Goal: Task Accomplishment & Management: Use online tool/utility

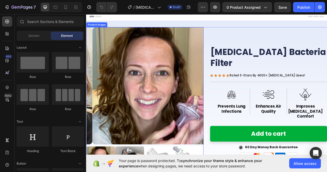
click at [153, 122] on img at bounding box center [168, 105] width 149 height 149
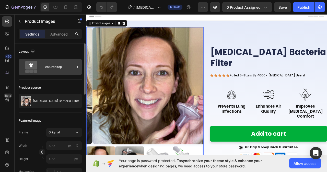
click at [73, 68] on div "Featured top" at bounding box center [58, 67] width 31 height 12
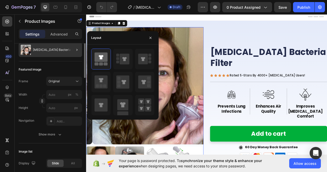
scroll to position [26, 0]
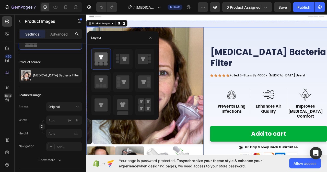
click at [257, 45] on div "[MEDICAL_DATA] Bacteria Filter Product Title Icon Icon Icon Icon Icon Icon List…" at bounding box center [318, 127] width 149 height 193
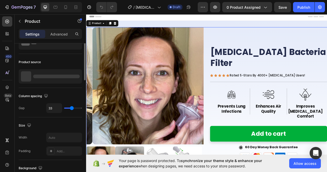
scroll to position [0, 0]
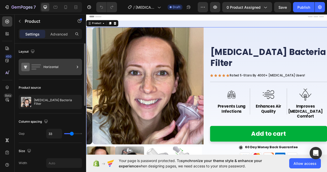
click at [75, 67] on div "Horizontal" at bounding box center [50, 67] width 63 height 16
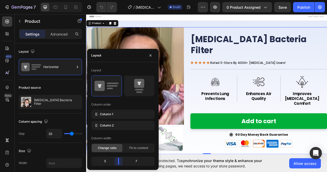
click at [120, 0] on body "7 Version history / [MEDICAL_DATA] Bacteria Filter Draft Preview 0 product assi…" at bounding box center [163, 0] width 327 height 0
drag, startPoint x: 120, startPoint y: 159, endPoint x: 116, endPoint y: 178, distance: 19.4
click at [119, 0] on body "7 Version history / [MEDICAL_DATA] Bacteria Filter Draft Preview 0 product assi…" at bounding box center [163, 0] width 327 height 0
click at [152, 54] on icon "button" at bounding box center [151, 55] width 4 height 4
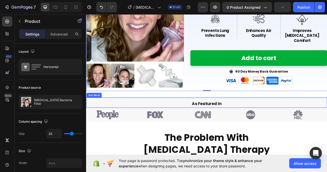
scroll to position [102, 0]
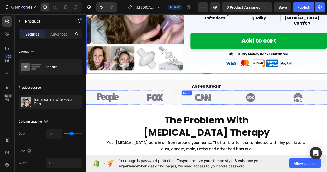
click at [235, 121] on img at bounding box center [235, 121] width 54 height 12
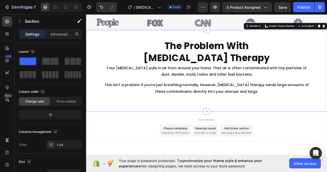
scroll to position [205, 0]
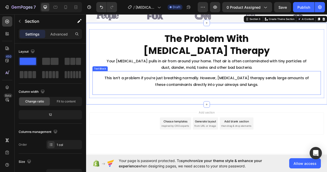
click at [209, 111] on p at bounding box center [240, 112] width 290 height 8
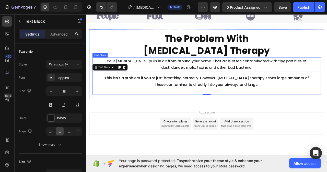
click at [265, 77] on p "Your [MEDICAL_DATA] pulls in air from around your home. That air is often conta…" at bounding box center [240, 78] width 290 height 17
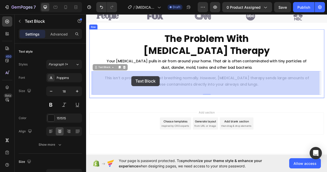
drag, startPoint x: 122, startPoint y: 94, endPoint x: 135, endPoint y: 93, distance: 13.0
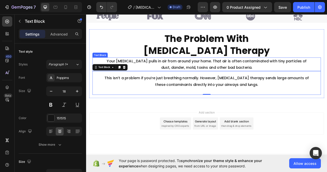
click at [327, 73] on p "Your [MEDICAL_DATA] pulls in air from around your home. That air is often conta…" at bounding box center [240, 78] width 290 height 17
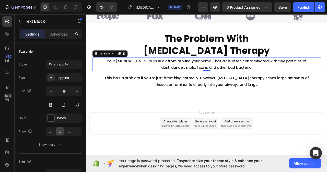
click at [327, 73] on p "Your [MEDICAL_DATA] pulls in air from around your home. That air is often conta…" at bounding box center [240, 78] width 290 height 17
click at [327, 74] on p "Your [MEDICAL_DATA] pulls in air from around your home. That air is often conta…" at bounding box center [240, 78] width 290 height 17
click at [298, 82] on p "Your [MEDICAL_DATA] pulls in air from around your home. That air is often conta…" at bounding box center [240, 78] width 290 height 17
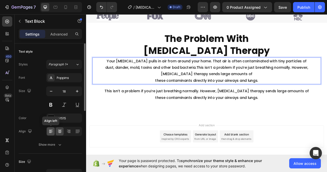
click at [51, 132] on icon at bounding box center [51, 132] width 4 height 1
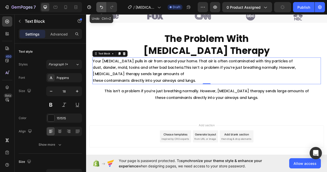
click at [104, 8] on icon "Undo/Redo" at bounding box center [101, 7] width 5 height 5
click at [101, 6] on icon "Undo/Redo" at bounding box center [101, 7] width 3 height 3
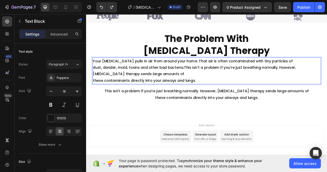
click at [209, 81] on p "Your [MEDICAL_DATA] pulls in air from around your home. That air is often conta…" at bounding box center [240, 86] width 290 height 33
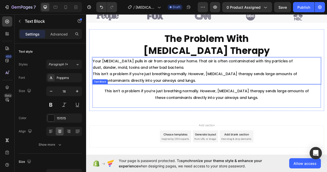
click at [248, 120] on p "This isn’t a problem if you’re just breathing normally. However, [MEDICAL_DATA]…" at bounding box center [240, 116] width 290 height 17
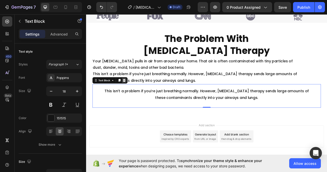
click at [133, 100] on icon at bounding box center [134, 99] width 3 height 4
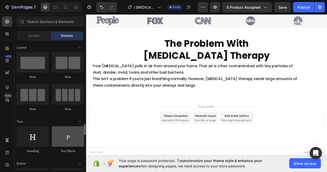
scroll to position [77, 0]
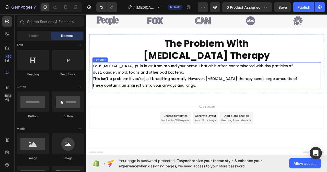
click at [167, 95] on p "This isn’t a problem if you’re just breathing normally. However, [MEDICAL_DATA]…" at bounding box center [240, 101] width 290 height 17
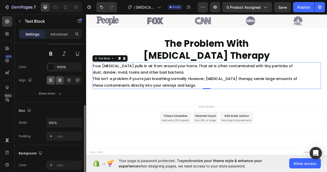
scroll to position [102, 0]
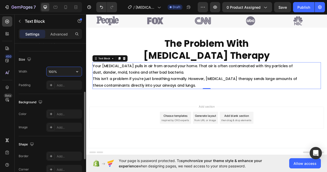
click at [59, 71] on input "100%" at bounding box center [64, 71] width 35 height 9
click at [76, 71] on icon "button" at bounding box center [77, 71] width 5 height 5
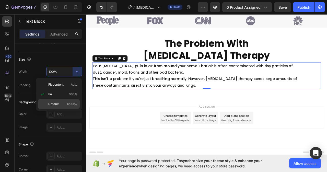
click at [65, 106] on p "Default 1200px" at bounding box center [62, 104] width 29 height 5
type input "1200"
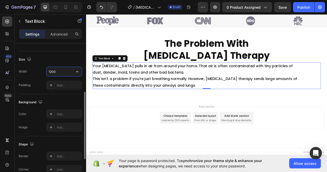
click at [58, 71] on input "1200" at bounding box center [64, 71] width 35 height 9
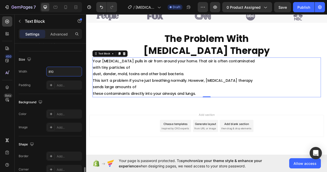
scroll to position [160, 0]
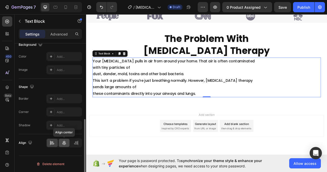
type input "810"
click at [62, 143] on icon at bounding box center [64, 142] width 5 height 5
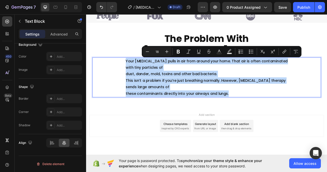
drag, startPoint x: 135, startPoint y: 74, endPoint x: 268, endPoint y: 117, distance: 139.8
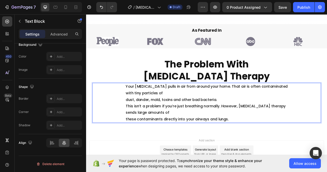
scroll to position [58, 0]
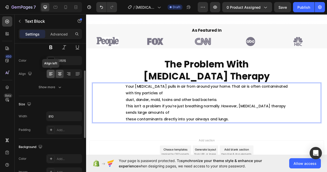
click at [50, 73] on icon at bounding box center [50, 73] width 5 height 5
click at [182, 121] on p "Your [MEDICAL_DATA] pulls in air from around your home. That air is often conta…" at bounding box center [240, 115] width 206 height 25
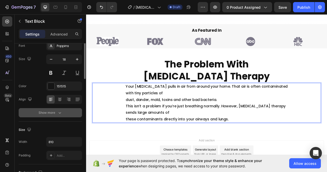
scroll to position [0, 0]
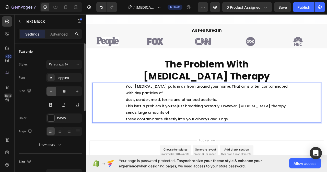
click at [51, 92] on icon "button" at bounding box center [51, 91] width 5 height 5
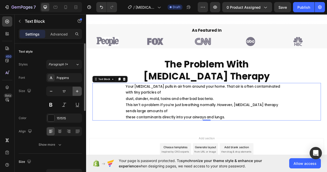
click at [76, 92] on icon "button" at bounding box center [77, 91] width 5 height 5
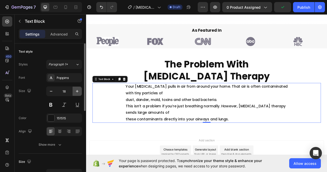
click at [76, 92] on icon "button" at bounding box center [77, 91] width 5 height 5
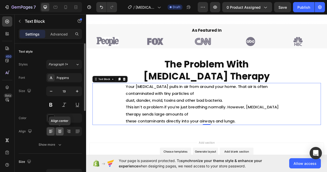
click at [60, 131] on icon at bounding box center [59, 131] width 5 height 5
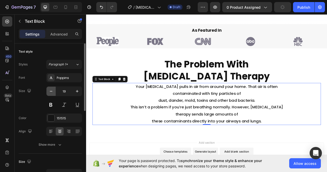
click at [53, 91] on icon "button" at bounding box center [51, 91] width 5 height 5
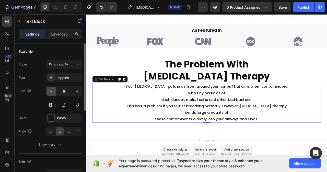
click at [53, 91] on icon "button" at bounding box center [51, 91] width 5 height 5
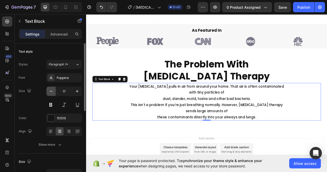
click at [53, 91] on icon "button" at bounding box center [51, 91] width 5 height 5
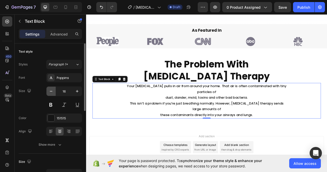
click at [53, 91] on icon "button" at bounding box center [51, 91] width 5 height 5
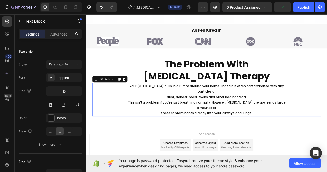
click at [287, 111] on p "Your [MEDICAL_DATA] pulls in air from around your home. That air is often conta…" at bounding box center [240, 113] width 206 height 21
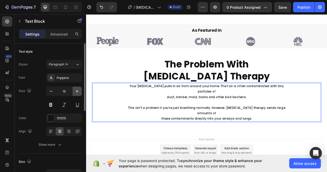
click at [75, 91] on icon "button" at bounding box center [77, 91] width 5 height 5
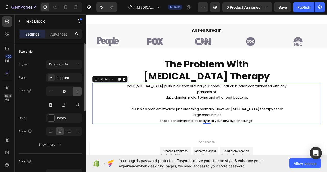
click at [75, 91] on icon "button" at bounding box center [77, 91] width 5 height 5
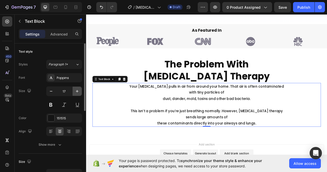
click at [75, 91] on icon "button" at bounding box center [77, 91] width 5 height 5
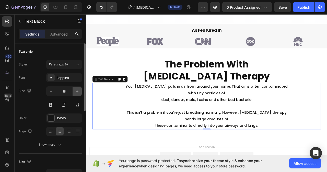
click at [75, 91] on icon "button" at bounding box center [77, 91] width 5 height 5
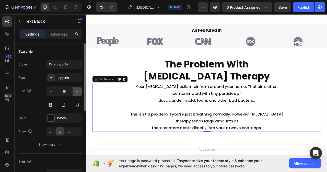
click at [75, 91] on icon "button" at bounding box center [77, 91] width 5 height 5
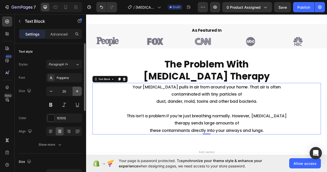
click at [75, 91] on icon "button" at bounding box center [77, 91] width 5 height 5
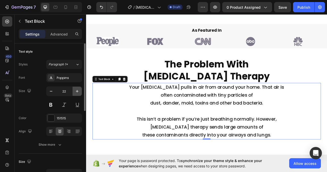
click at [75, 91] on icon "button" at bounding box center [77, 91] width 5 height 5
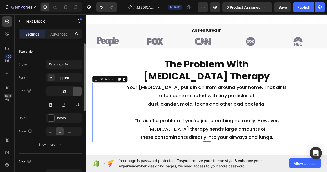
click at [75, 91] on icon "button" at bounding box center [77, 91] width 5 height 5
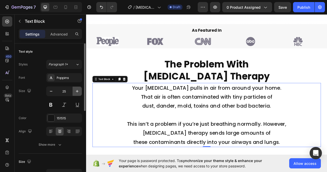
click at [75, 91] on icon "button" at bounding box center [77, 91] width 5 height 5
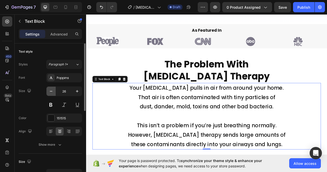
click at [51, 93] on icon "button" at bounding box center [51, 91] width 5 height 5
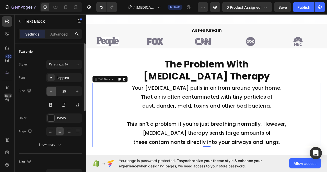
click at [51, 93] on icon "button" at bounding box center [51, 91] width 5 height 5
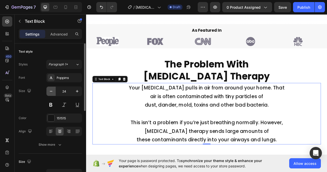
click at [51, 93] on icon "button" at bounding box center [51, 91] width 5 height 5
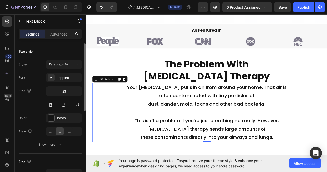
type input "22"
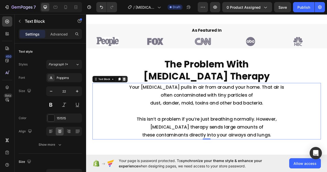
click at [132, 95] on icon at bounding box center [134, 97] width 4 height 4
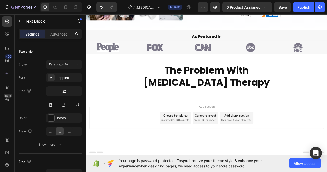
scroll to position [164, 0]
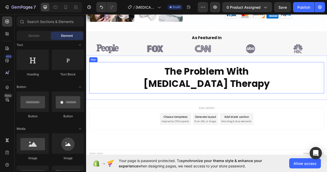
click at [223, 110] on div "The Problem With [MEDICAL_DATA] Therapy Heading Row" at bounding box center [239, 95] width 299 height 40
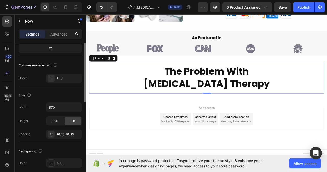
scroll to position [41, 0]
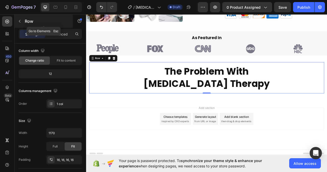
click at [19, 20] on icon "button" at bounding box center [20, 21] width 4 height 4
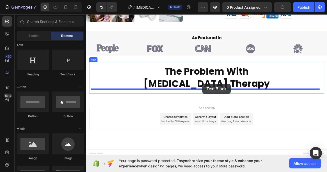
drag, startPoint x: 151, startPoint y: 76, endPoint x: 234, endPoint y: 104, distance: 87.6
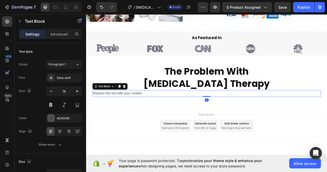
click at [164, 114] on div "Replace this text with your content" at bounding box center [239, 115] width 291 height 8
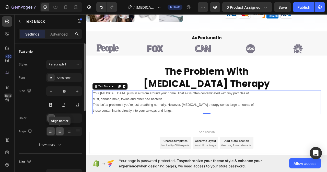
click at [59, 133] on icon at bounding box center [59, 131] width 5 height 5
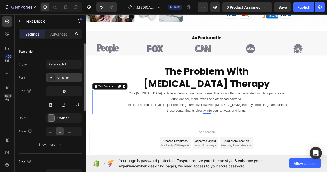
click at [68, 75] on div "Sans-serif" at bounding box center [64, 77] width 36 height 9
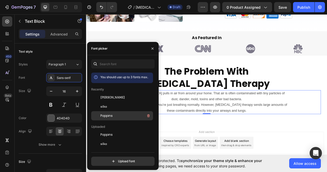
click at [110, 115] on span "Poppins" at bounding box center [107, 116] width 12 height 5
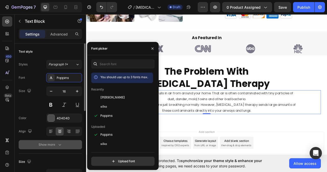
click at [60, 145] on icon "button" at bounding box center [60, 145] width 3 height 2
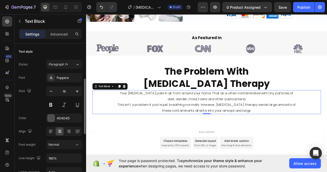
scroll to position [26, 0]
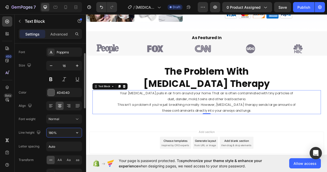
click at [59, 131] on input "180%" at bounding box center [64, 132] width 35 height 9
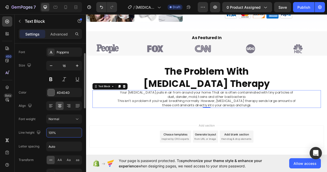
type input "130%"
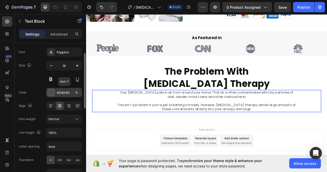
click at [63, 92] on div "4D4D4D" at bounding box center [64, 93] width 15 height 5
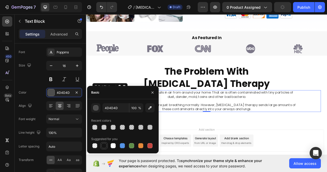
click at [105, 145] on div at bounding box center [104, 145] width 5 height 5
type input "151515"
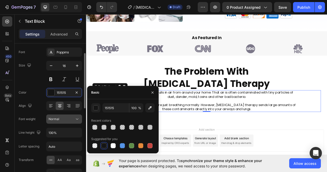
click at [74, 118] on div "Normal" at bounding box center [62, 119] width 26 height 5
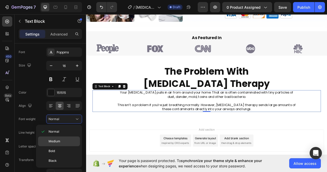
click at [53, 140] on span "Medium" at bounding box center [55, 141] width 12 height 5
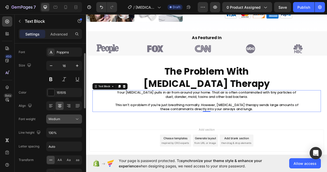
click at [73, 121] on div "Medium" at bounding box center [62, 119] width 26 height 5
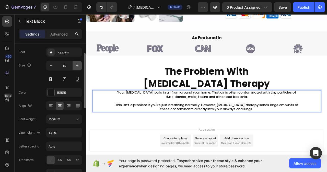
click at [77, 68] on icon "button" at bounding box center [77, 65] width 5 height 5
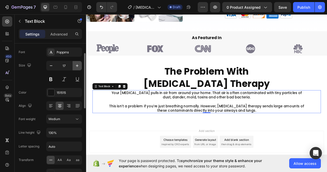
click at [77, 68] on icon "button" at bounding box center [77, 65] width 5 height 5
type input "18"
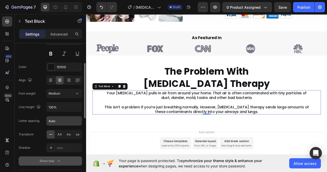
scroll to position [102, 0]
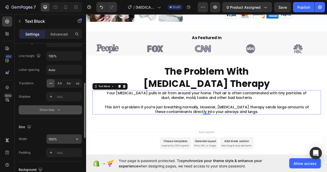
click at [60, 140] on input "100%" at bounding box center [64, 139] width 35 height 9
click at [79, 140] on icon "button" at bounding box center [77, 139] width 5 height 5
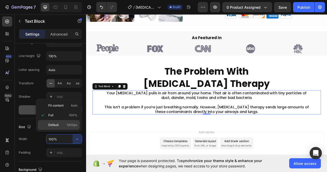
click at [57, 125] on span "Default" at bounding box center [53, 125] width 10 height 5
type input "1200"
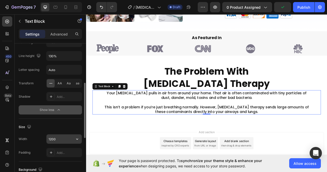
click at [59, 139] on input "1200" at bounding box center [64, 139] width 35 height 9
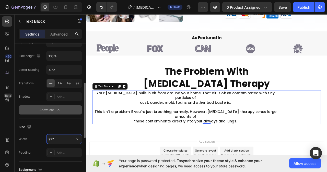
type input "928"
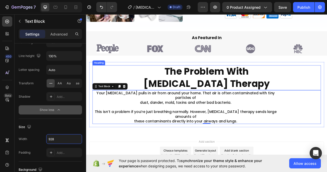
click at [161, 83] on h2 "The Problem With [MEDICAL_DATA] Therapy" at bounding box center [239, 96] width 291 height 32
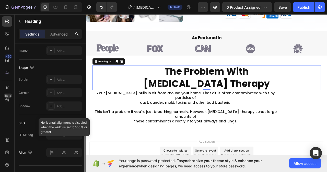
scroll to position [189, 0]
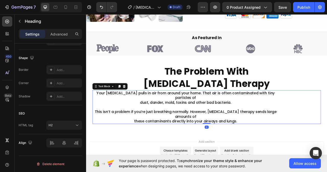
click at [103, 115] on p "Your [MEDICAL_DATA] pulls in air from around your home. That air is often conta…" at bounding box center [213, 121] width 236 height 18
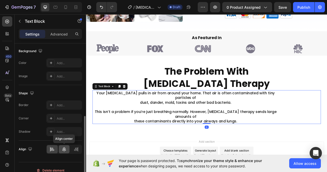
scroll to position [160, 0]
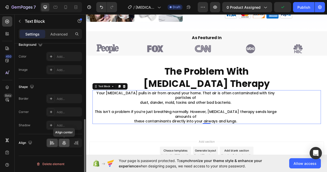
click at [64, 140] on icon at bounding box center [64, 142] width 5 height 5
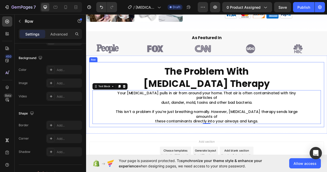
click at [327, 81] on div "The Problem With [MEDICAL_DATA] Therapy Heading Your [MEDICAL_DATA] pulls in ai…" at bounding box center [239, 116] width 299 height 83
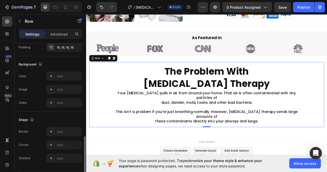
scroll to position [169, 0]
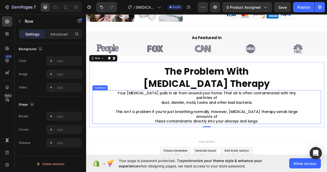
click at [260, 136] on p "This isn’t a problem if you’re just breathing normally. However, [MEDICAL_DATA]…" at bounding box center [239, 145] width 236 height 18
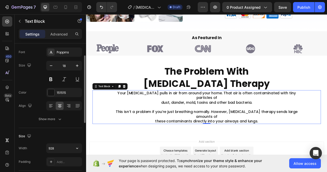
scroll to position [0, 0]
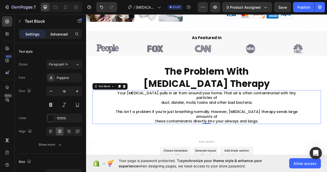
click at [61, 33] on p "Advanced" at bounding box center [58, 33] width 17 height 5
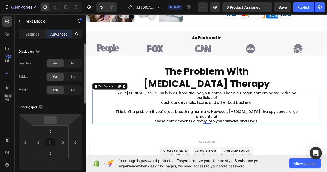
click at [51, 119] on input "0" at bounding box center [50, 120] width 10 height 8
type input "25"
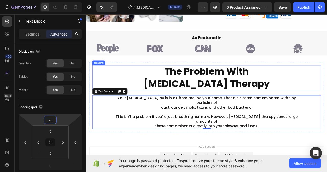
click at [308, 101] on h2 "The Problem With [MEDICAL_DATA] Therapy" at bounding box center [239, 96] width 291 height 32
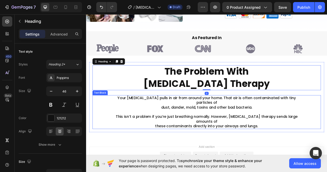
click at [327, 142] on p "This isn’t a problem if you’re just breathing normally. However, [MEDICAL_DATA]…" at bounding box center [239, 151] width 236 height 18
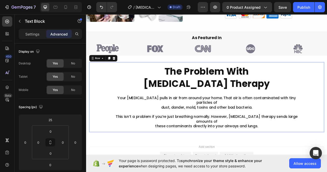
click at [327, 114] on div "The Problem With [MEDICAL_DATA] Therapy Heading Your [MEDICAL_DATA] pulls in ai…" at bounding box center [239, 119] width 299 height 89
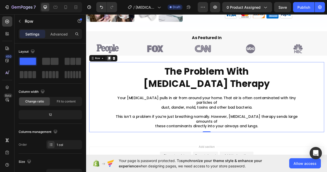
click at [114, 70] on icon at bounding box center [115, 71] width 3 height 4
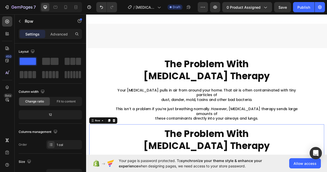
scroll to position [279, 0]
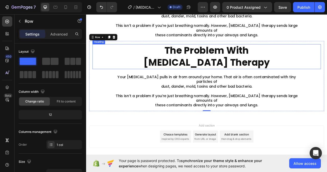
click at [233, 59] on h2 "The Problem With [MEDICAL_DATA] Therapy" at bounding box center [239, 69] width 291 height 32
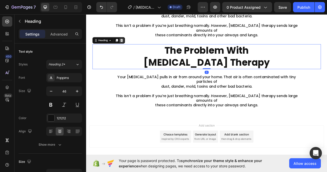
click at [130, 46] on icon at bounding box center [131, 48] width 3 height 4
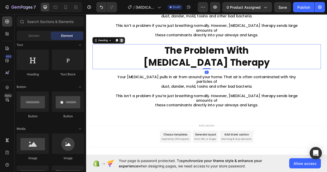
scroll to position [247, 0]
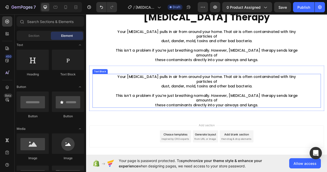
click at [202, 91] on p "Your [MEDICAL_DATA] pulls in air from around your home. That air is often conta…" at bounding box center [239, 100] width 236 height 18
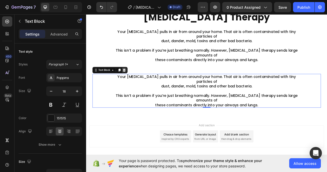
click at [132, 84] on icon at bounding box center [134, 86] width 4 height 4
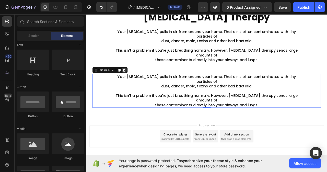
scroll to position [225, 0]
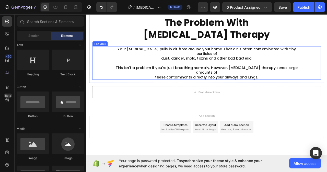
click at [206, 74] on p "Rich Text Editor. Editing area: main" at bounding box center [239, 77] width 236 height 6
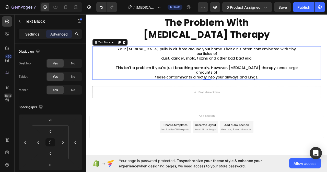
click at [35, 32] on p "Settings" at bounding box center [32, 33] width 14 height 5
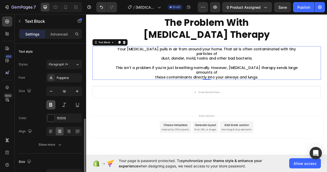
scroll to position [77, 0]
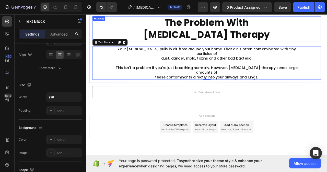
click at [156, 40] on h2 "The Problem With [MEDICAL_DATA] Therapy" at bounding box center [239, 33] width 291 height 32
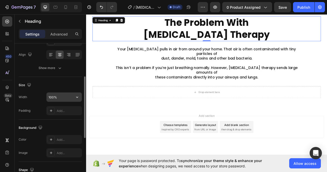
click at [60, 97] on input "100%" at bounding box center [64, 97] width 35 height 9
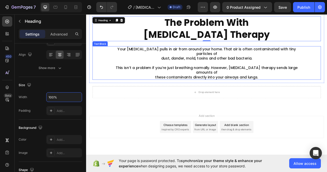
click at [134, 80] on p "This isn’t a problem if you’re just breathing normally. However, [MEDICAL_DATA]…" at bounding box center [239, 89] width 236 height 18
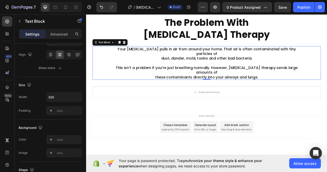
scroll to position [0, 0]
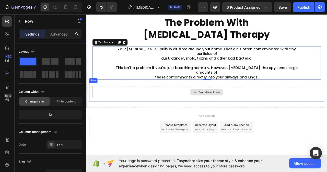
click at [211, 106] on div "Drop element here" at bounding box center [239, 113] width 291 height 15
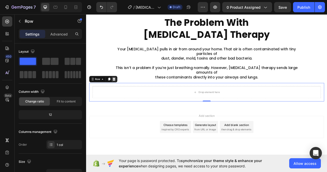
click at [120, 95] on icon at bounding box center [121, 97] width 4 height 4
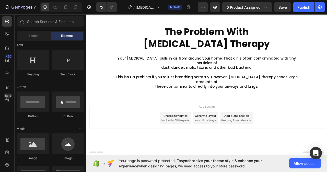
scroll to position [202, 0]
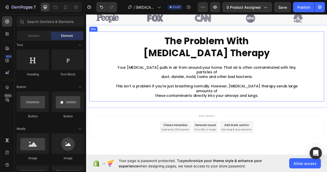
click at [123, 110] on div "The Problem With [MEDICAL_DATA] Therapy Heading Your [MEDICAL_DATA] pulls in ai…" at bounding box center [239, 81] width 299 height 89
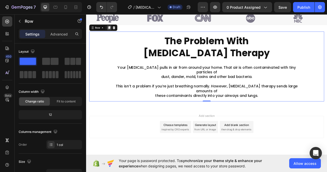
click at [114, 30] on icon at bounding box center [115, 32] width 3 height 4
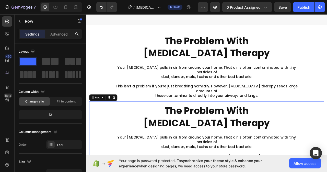
scroll to position [279, 0]
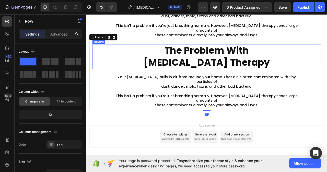
click at [205, 62] on h2 "The Problem With [MEDICAL_DATA] Therapy" at bounding box center [239, 69] width 291 height 32
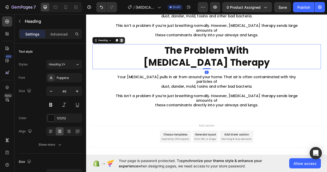
click at [129, 46] on icon at bounding box center [131, 48] width 4 height 4
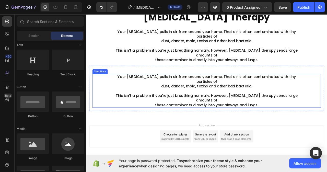
click at [173, 91] on p "Your [MEDICAL_DATA] pulls in air from around your home. That air is often conta…" at bounding box center [239, 100] width 236 height 18
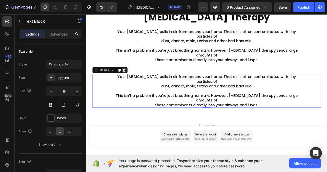
click at [133, 84] on icon at bounding box center [134, 86] width 3 height 4
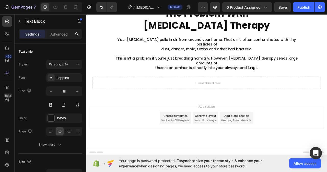
scroll to position [225, 0]
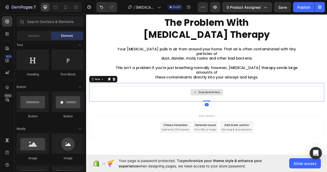
click at [210, 106] on div "Drop element here" at bounding box center [239, 113] width 291 height 15
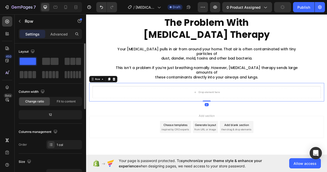
scroll to position [77, 0]
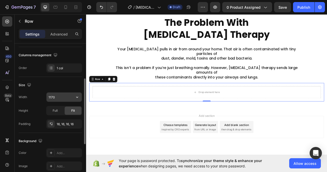
click at [56, 96] on input "1170" at bounding box center [64, 97] width 35 height 9
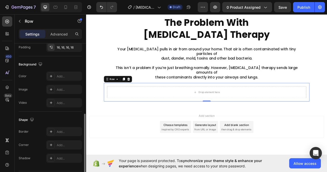
scroll to position [169, 0]
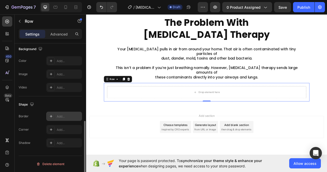
type input "1024"
click at [68, 115] on div "Add..." at bounding box center [69, 116] width 24 height 5
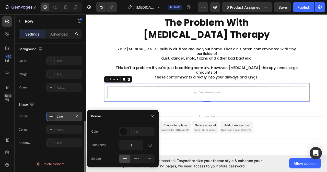
scroll to position [226, 0]
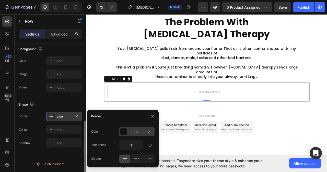
click at [136, 131] on div "121212" at bounding box center [136, 132] width 15 height 5
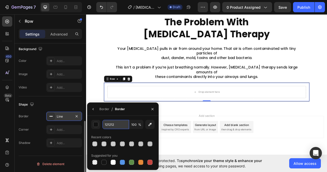
click at [116, 126] on input "121212" at bounding box center [116, 124] width 27 height 9
paste input "#D71C1C"
type input "#D71C1C"
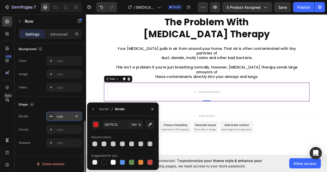
click at [259, 134] on div "Add section Choose templates inspired by CRO experts Generate layout from URL o…" at bounding box center [239, 165] width 307 height 63
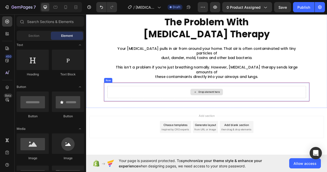
click at [234, 112] on div "Drop element here" at bounding box center [242, 114] width 27 height 4
click at [196, 106] on div "Drop element here" at bounding box center [239, 113] width 253 height 15
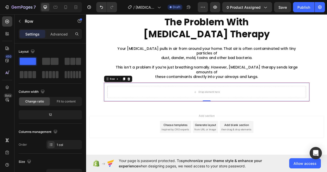
click at [109, 112] on div "Drop element here Row 0" at bounding box center [240, 114] width 262 height 24
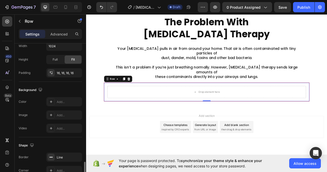
scroll to position [169, 0]
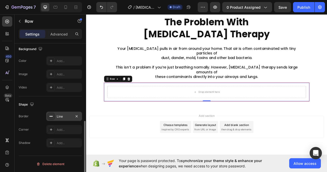
click at [67, 115] on div "Line" at bounding box center [64, 116] width 15 height 5
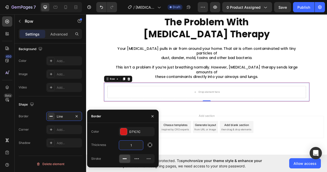
click at [136, 144] on input "1" at bounding box center [131, 145] width 24 height 9
type input "3"
click at [153, 117] on icon "button" at bounding box center [153, 116] width 4 height 4
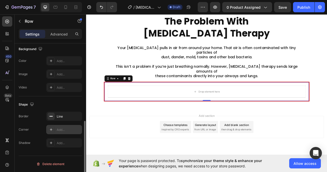
click at [60, 130] on div "Add..." at bounding box center [69, 130] width 24 height 5
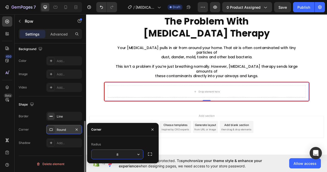
click at [121, 155] on input "8" at bounding box center [118, 154] width 52 height 9
type input "10"
click at [151, 131] on icon "button" at bounding box center [153, 130] width 4 height 4
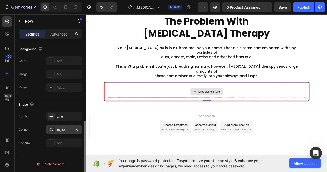
click at [211, 106] on div "Drop element here" at bounding box center [240, 112] width 252 height 15
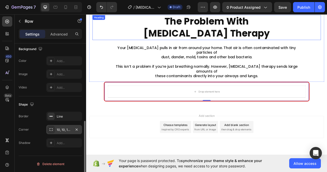
click at [245, 37] on h2 "The Problem With [MEDICAL_DATA] Therapy" at bounding box center [239, 32] width 291 height 32
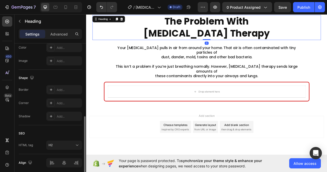
scroll to position [0, 0]
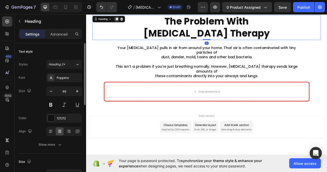
click at [125, 20] on icon at bounding box center [125, 21] width 3 height 4
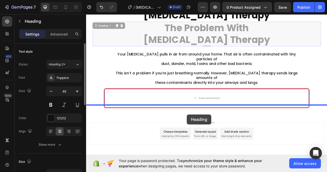
scroll to position [258, 0]
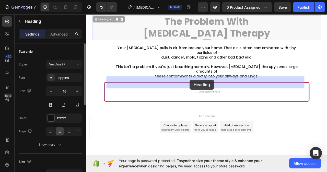
drag, startPoint x: 95, startPoint y: 71, endPoint x: 219, endPoint y: 99, distance: 127.4
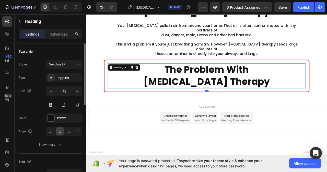
scroll to position [243, 0]
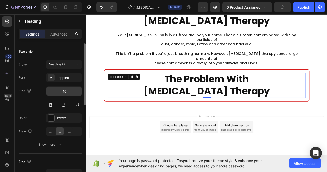
click at [67, 91] on input "46" at bounding box center [64, 91] width 17 height 9
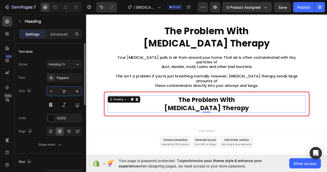
scroll to position [233, 0]
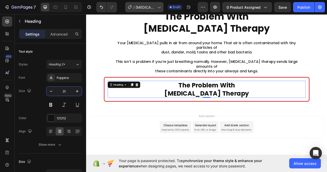
type input "31"
click at [272, 102] on h2 "The Problem With [MEDICAL_DATA] Therapy" at bounding box center [240, 110] width 252 height 22
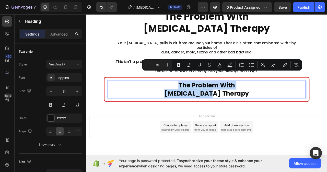
drag, startPoint x: 203, startPoint y: 92, endPoint x: 266, endPoint y: 104, distance: 64.8
click at [266, 104] on p "The Problem With [MEDICAL_DATA] Therapy" at bounding box center [239, 110] width 251 height 21
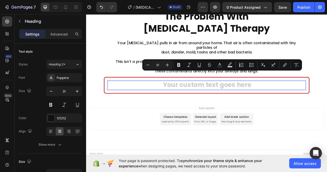
scroll to position [223, 0]
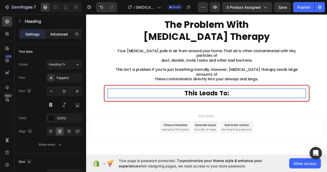
click at [61, 34] on p "Advanced" at bounding box center [58, 33] width 17 height 5
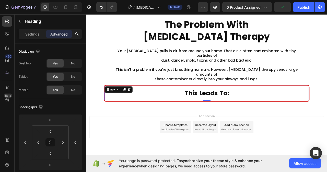
click at [327, 105] on div "⁠⁠⁠⁠⁠⁠⁠ This Leads To: Heading Row 0" at bounding box center [240, 115] width 262 height 21
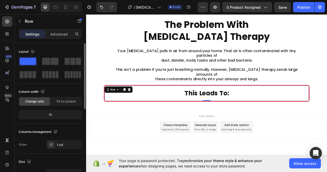
scroll to position [77, 0]
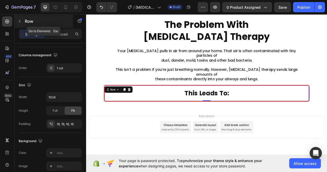
click at [18, 21] on icon "button" at bounding box center [20, 21] width 4 height 4
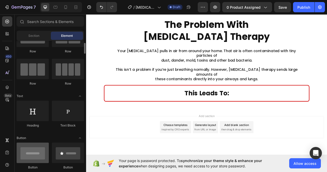
scroll to position [0, 0]
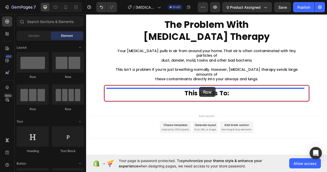
drag, startPoint x: 121, startPoint y: 77, endPoint x: 230, endPoint y: 107, distance: 113.1
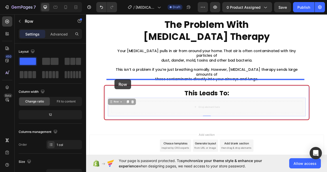
drag, startPoint x: 114, startPoint y: 110, endPoint x: 124, endPoint y: 96, distance: 16.9
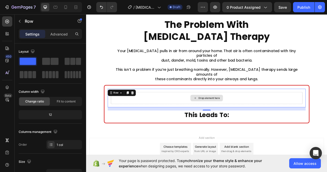
click at [198, 114] on div "Drop element here" at bounding box center [240, 121] width 244 height 15
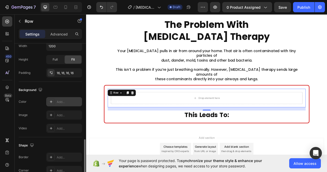
scroll to position [153, 0]
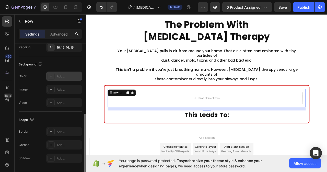
click at [61, 77] on div "Add..." at bounding box center [69, 76] width 24 height 5
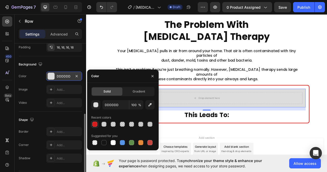
click at [94, 124] on div at bounding box center [94, 124] width 5 height 5
type input "D71C1C"
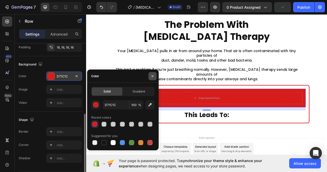
click at [151, 76] on icon "button" at bounding box center [153, 76] width 4 height 4
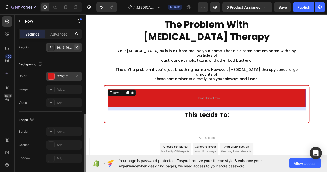
click at [77, 47] on icon "button" at bounding box center [77, 47] width 2 height 2
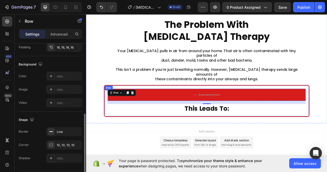
click at [327, 105] on div "Drop element here Row 16 ⁠⁠⁠⁠⁠⁠⁠ This Leads To: Heading Row" at bounding box center [240, 125] width 262 height 40
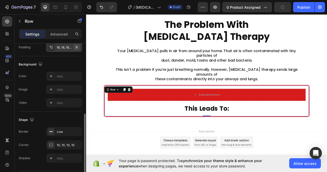
click at [78, 49] on icon "button" at bounding box center [77, 47] width 4 height 4
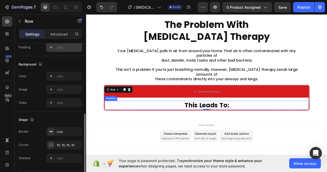
click at [242, 125] on strong "This Leads To:" at bounding box center [240, 130] width 57 height 11
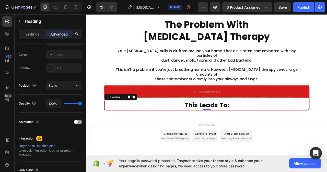
scroll to position [0, 0]
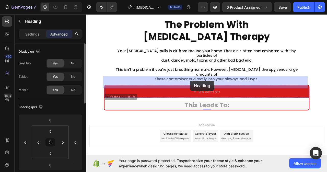
drag, startPoint x: 112, startPoint y: 109, endPoint x: 218, endPoint y: 99, distance: 107.4
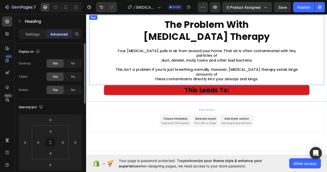
scroll to position [215, 0]
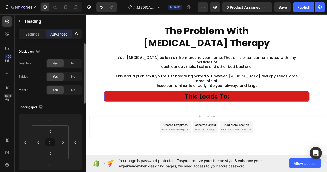
click at [267, 114] on p "This Leads To:" at bounding box center [239, 119] width 259 height 10
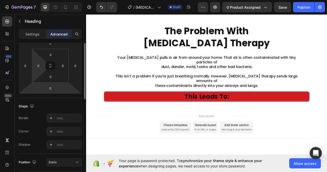
scroll to position [51, 0]
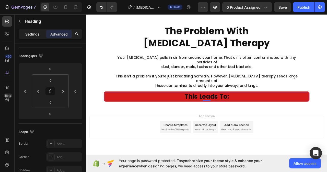
click at [28, 33] on p "Settings" at bounding box center [32, 33] width 14 height 5
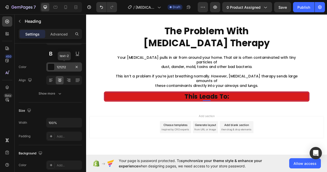
click at [62, 66] on div "121212" at bounding box center [64, 67] width 15 height 5
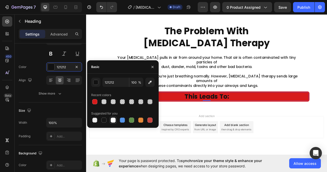
click at [113, 120] on div at bounding box center [113, 120] width 5 height 5
type input "FFFFFF"
click at [154, 68] on icon "button" at bounding box center [153, 67] width 4 height 4
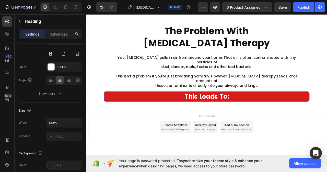
click at [327, 114] on h2 "This Leads To:" at bounding box center [239, 119] width 260 height 11
click at [327, 113] on div "This Leads To: Heading 0 Row Row" at bounding box center [240, 119] width 262 height 13
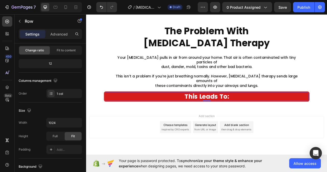
scroll to position [0, 0]
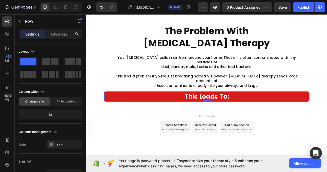
click at [110, 114] on p "⁠⁠⁠⁠⁠⁠⁠ This Leads To:" at bounding box center [239, 119] width 259 height 10
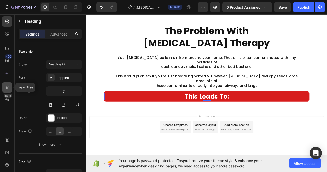
click at [6, 85] on icon at bounding box center [7, 87] width 5 height 5
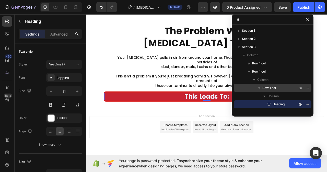
click at [276, 87] on span "Row 1 col" at bounding box center [270, 87] width 14 height 5
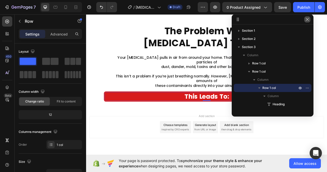
click at [309, 20] on icon "button" at bounding box center [307, 19] width 3 height 3
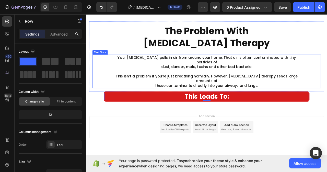
click at [208, 84] on p "Rich Text Editor. Editing area: main" at bounding box center [239, 87] width 236 height 6
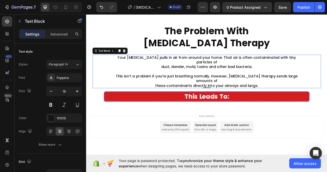
click at [137, 114] on h2 "⁠⁠⁠⁠⁠⁠⁠ This Leads To:" at bounding box center [239, 119] width 260 height 11
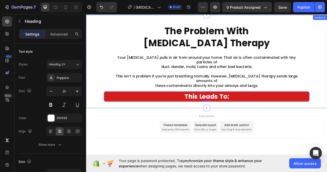
click at [106, 108] on div "The Problem With [MEDICAL_DATA] Therapy Heading Your [MEDICAL_DATA] pulls in ai…" at bounding box center [239, 75] width 307 height 102
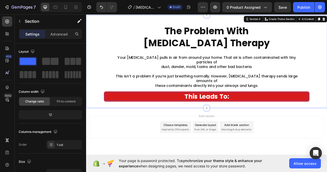
click at [327, 114] on p "⁠⁠⁠⁠⁠⁠⁠ This Leads To:" at bounding box center [239, 119] width 259 height 10
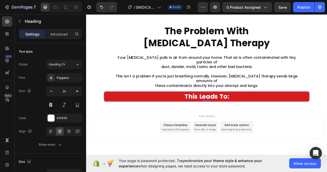
click at [327, 113] on div "⁠⁠⁠⁠⁠⁠⁠ This Leads To: Heading Row Row 0" at bounding box center [240, 119] width 262 height 13
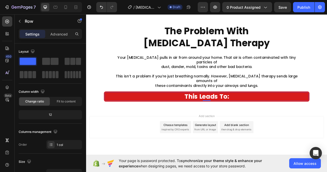
click at [327, 113] on div "⁠⁠⁠⁠⁠⁠⁠ This Leads To: Heading Row Row 0" at bounding box center [240, 119] width 262 height 13
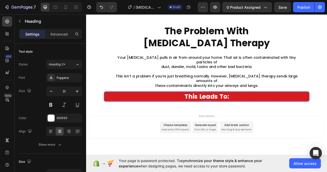
click at [327, 114] on h2 "⁠⁠⁠⁠⁠⁠⁠ This Leads To:" at bounding box center [239, 119] width 260 height 11
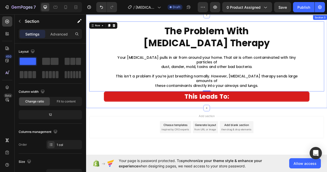
click at [327, 112] on div "The Problem With [MEDICAL_DATA] Therapy Heading Your [MEDICAL_DATA] pulls in ai…" at bounding box center [239, 75] width 307 height 102
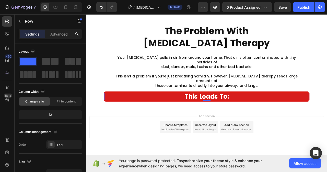
click at [327, 113] on div "⁠⁠⁠⁠⁠⁠⁠ This Leads To: Heading Row Row 0" at bounding box center [240, 119] width 262 height 13
click at [6, 85] on icon at bounding box center [7, 87] width 5 height 5
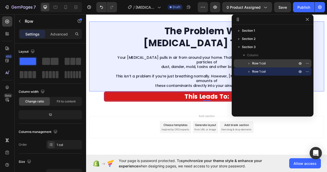
click at [257, 66] on span "Row 1 col" at bounding box center [259, 63] width 14 height 5
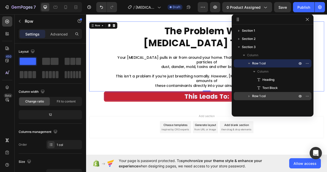
click at [262, 96] on span "Row 1 col" at bounding box center [259, 96] width 14 height 5
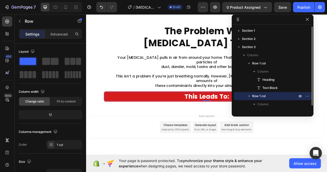
scroll to position [6, 0]
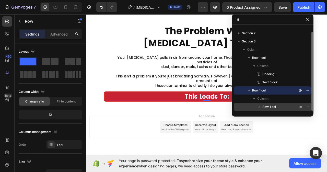
click at [269, 107] on span "Row 1 col" at bounding box center [270, 106] width 14 height 5
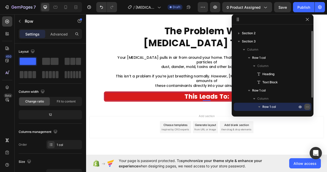
click at [308, 107] on icon "button" at bounding box center [308, 107] width 4 height 4
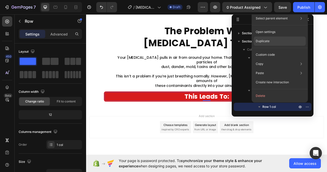
click at [262, 42] on p "Duplicate" at bounding box center [263, 41] width 14 height 5
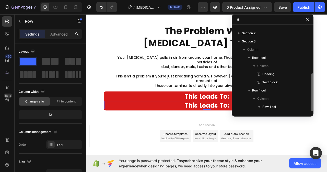
scroll to position [30, 0]
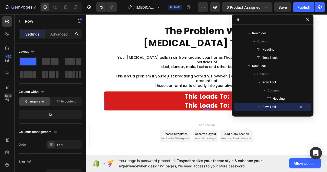
click at [168, 125] on h2 "This Leads To:" at bounding box center [239, 130] width 260 height 11
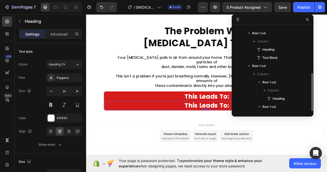
scroll to position [47, 0]
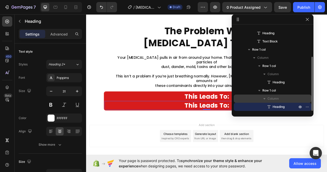
click at [280, 99] on p "Column" at bounding box center [283, 98] width 31 height 5
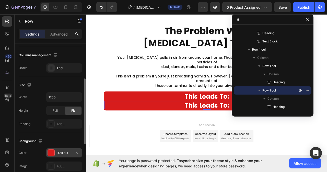
scroll to position [102, 0]
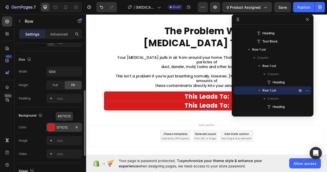
click at [70, 127] on div "D71C1C" at bounding box center [64, 127] width 15 height 5
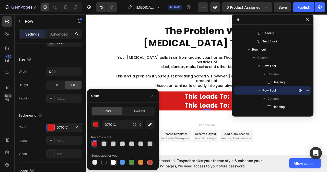
click at [113, 162] on div at bounding box center [113, 162] width 5 height 5
type input "FFFFFF"
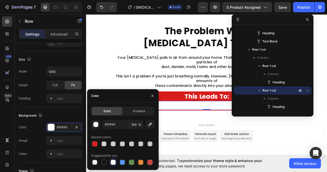
click at [226, 125] on strong "This Leads To:" at bounding box center [240, 130] width 57 height 11
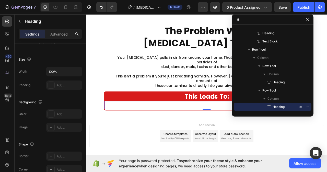
scroll to position [0, 0]
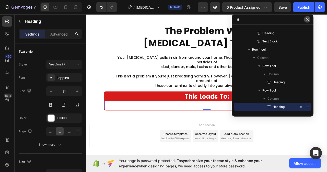
click at [307, 17] on button "button" at bounding box center [308, 19] width 6 height 6
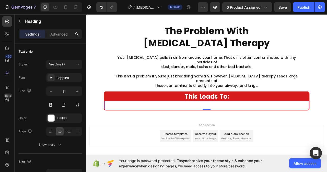
click at [309, 125] on h2 "This Leads To:" at bounding box center [239, 130] width 260 height 11
click at [309, 126] on p "This Leads To:" at bounding box center [239, 131] width 259 height 10
click at [6, 85] on icon at bounding box center [7, 87] width 5 height 5
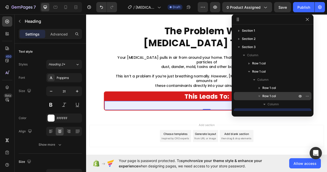
click at [277, 97] on p "Row 1 col" at bounding box center [281, 96] width 36 height 5
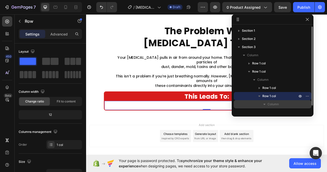
click at [265, 104] on icon "button" at bounding box center [265, 104] width 2 height 1
click at [265, 104] on icon "button" at bounding box center [264, 104] width 5 height 5
click at [260, 95] on icon "button" at bounding box center [259, 96] width 5 height 5
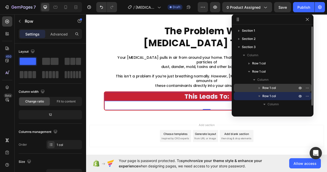
click at [273, 87] on span "Row 1 col" at bounding box center [270, 87] width 14 height 5
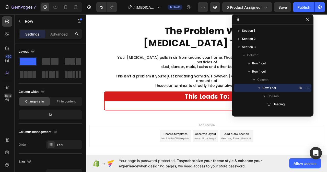
click at [229, 125] on strong "This Leads To:" at bounding box center [240, 130] width 57 height 11
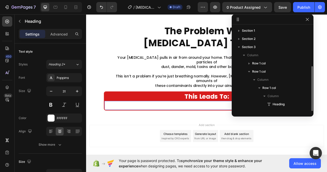
scroll to position [22, 0]
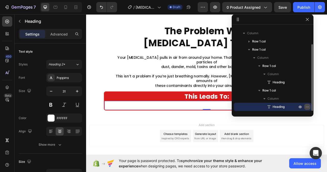
click at [307, 107] on icon "button" at bounding box center [308, 107] width 4 height 4
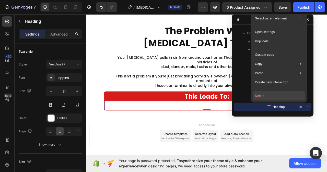
click at [260, 95] on button "Delete" at bounding box center [279, 95] width 52 height 9
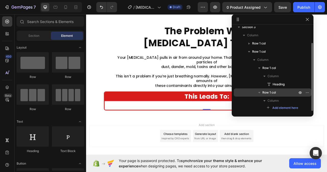
scroll to position [20, 0]
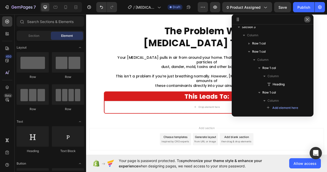
click at [308, 20] on icon "button" at bounding box center [308, 19] width 4 height 4
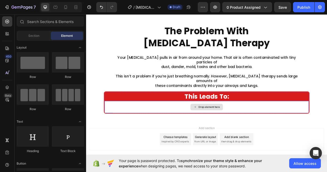
click at [254, 129] on div "Drop element here" at bounding box center [239, 133] width 41 height 8
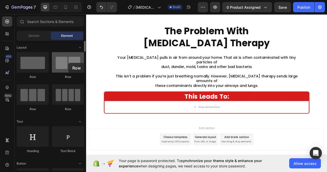
click at [68, 63] on div at bounding box center [68, 62] width 32 height 20
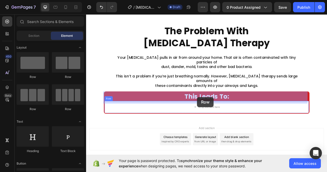
drag, startPoint x: 149, startPoint y: 75, endPoint x: 227, endPoint y: 120, distance: 90.2
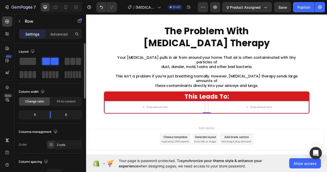
scroll to position [26, 0]
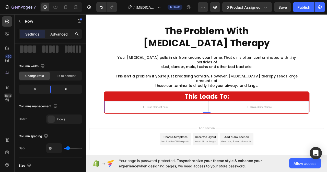
click at [62, 32] on p "Advanced" at bounding box center [58, 33] width 17 height 5
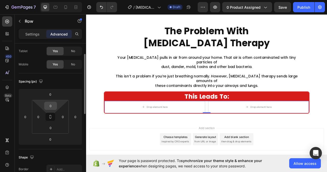
click at [50, 107] on input "0" at bounding box center [51, 106] width 10 height 8
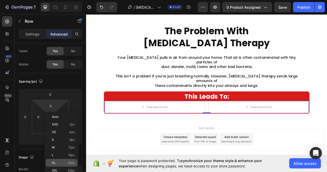
click at [61, 165] on div "XL 24px" at bounding box center [62, 163] width 32 height 8
type input "24"
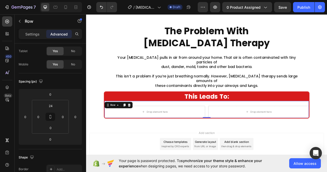
click at [236, 125] on div "Drop element here Drop element here Row 0" at bounding box center [239, 135] width 260 height 21
click at [210, 131] on div "Drop element here" at bounding box center [173, 138] width 128 height 15
click at [153, 131] on div "Drop element here" at bounding box center [173, 138] width 128 height 15
click at [159, 135] on div "Drop element here" at bounding box center [173, 139] width 41 height 8
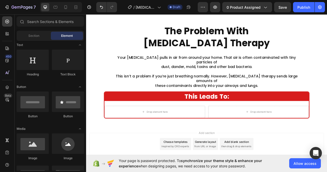
scroll to position [128, 0]
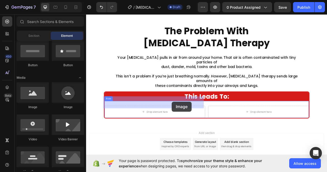
drag, startPoint x: 114, startPoint y: 107, endPoint x: 195, endPoint y: 126, distance: 83.8
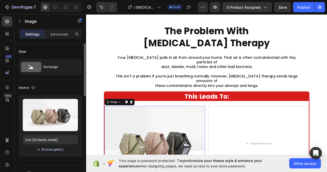
click at [59, 151] on div "Browse gallery" at bounding box center [53, 149] width 22 height 5
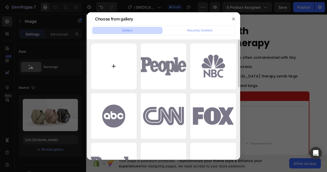
click at [115, 67] on input "file" at bounding box center [114, 66] width 46 height 46
click at [113, 64] on input "file" at bounding box center [114, 66] width 46 height 46
type input "C:\fakepath\se1_img2 (1).jpg"
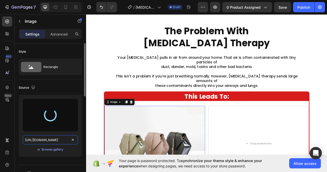
click at [69, 139] on input "[URL][DOMAIN_NAME]" at bounding box center [50, 139] width 55 height 9
type input "[URL][DOMAIN_NAME]"
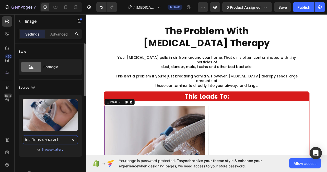
click at [66, 141] on input "[URL][DOMAIN_NAME]" at bounding box center [50, 139] width 55 height 9
click at [67, 139] on input "[URL][DOMAIN_NAME]" at bounding box center [50, 139] width 55 height 9
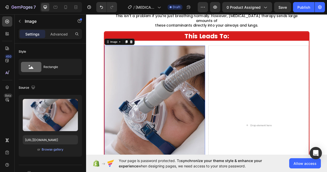
scroll to position [0, 0]
click at [219, 140] on img at bounding box center [173, 155] width 128 height 203
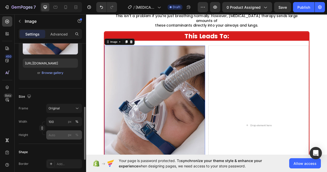
scroll to position [128, 0]
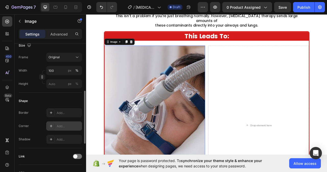
click at [62, 126] on div "Add..." at bounding box center [69, 126] width 24 height 5
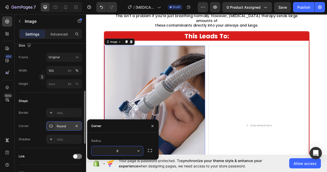
click at [123, 150] on input "8" at bounding box center [118, 150] width 52 height 9
type input "12"
click at [152, 125] on icon "button" at bounding box center [153, 126] width 4 height 4
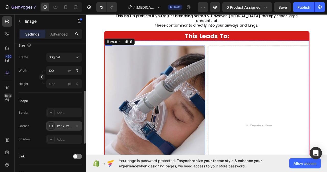
click at [236, 48] on div "Image 0 Drop element here Row" at bounding box center [239, 152] width 260 height 209
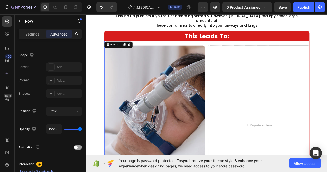
scroll to position [0, 0]
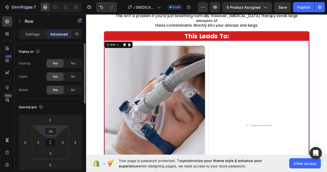
click at [53, 131] on input "24" at bounding box center [51, 132] width 10 height 8
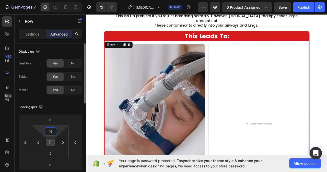
click at [51, 144] on icon at bounding box center [51, 144] width 2 height 2
click at [55, 133] on input "16" at bounding box center [51, 132] width 10 height 8
type input "1"
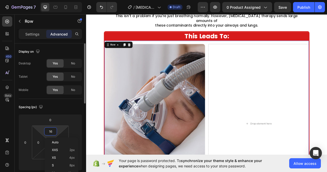
type input "1"
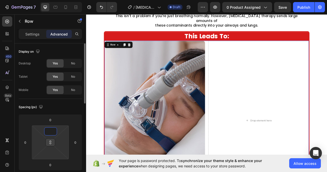
type input "1"
type input "16"
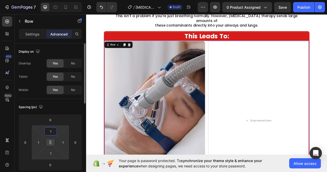
type input "16"
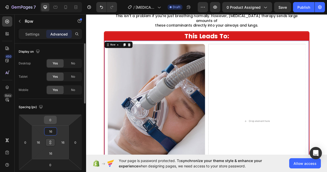
click at [52, 120] on input "0" at bounding box center [50, 120] width 10 height 8
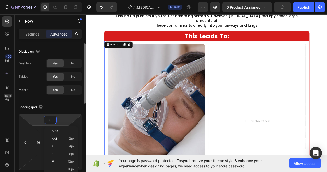
type input "2"
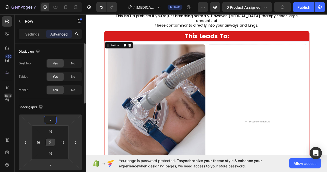
type input "24"
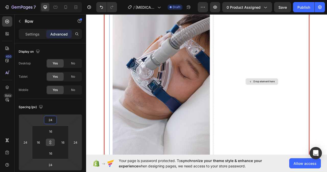
scroll to position [368, 0]
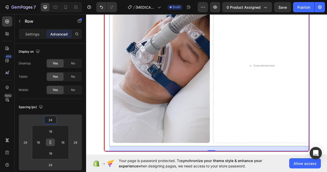
click at [110, 172] on div "Image Drop element here Row 24" at bounding box center [239, 80] width 260 height 217
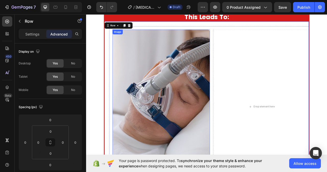
scroll to position [317, 0]
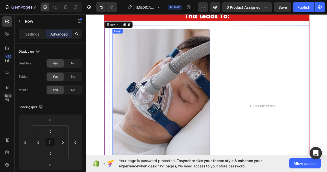
click at [237, 147] on img at bounding box center [182, 131] width 124 height 197
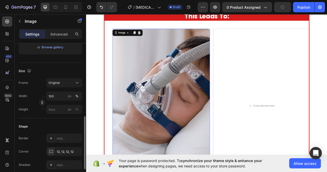
scroll to position [128, 0]
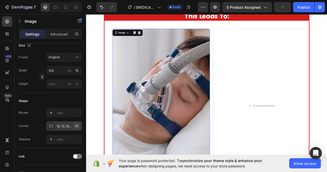
click at [76, 127] on icon "button" at bounding box center [77, 126] width 4 height 4
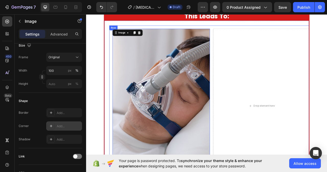
click at [116, 133] on div "Image 0 Drop element here Row" at bounding box center [246, 131] width 260 height 205
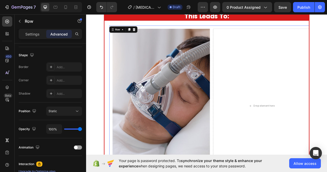
scroll to position [0, 0]
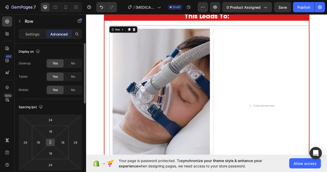
click at [51, 142] on icon at bounding box center [50, 142] width 4 height 4
click at [26, 142] on input "24" at bounding box center [25, 143] width 8 height 8
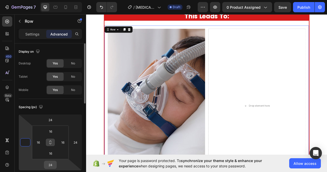
type input "0"
click at [53, 165] on input "24" at bounding box center [50, 165] width 10 height 8
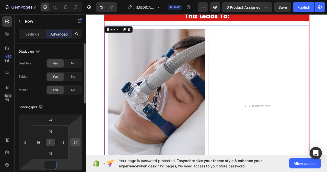
type input "0"
click at [77, 142] on input "24" at bounding box center [76, 143] width 8 height 8
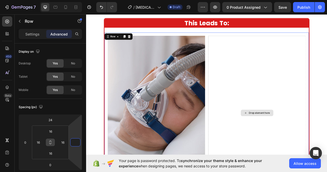
scroll to position [317, 0]
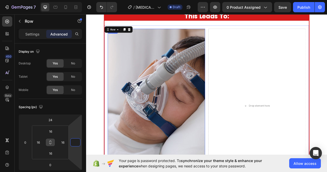
click at [228, 115] on img at bounding box center [176, 131] width 124 height 197
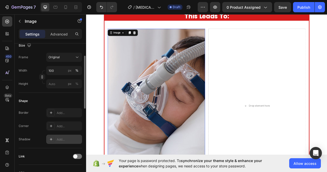
scroll to position [102, 0]
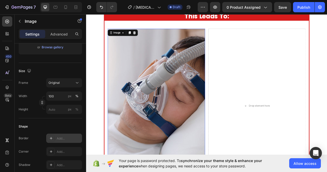
click at [59, 139] on div "Add..." at bounding box center [69, 138] width 24 height 5
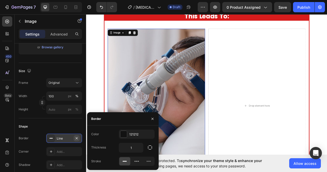
click at [78, 138] on icon "button" at bounding box center [77, 138] width 4 height 4
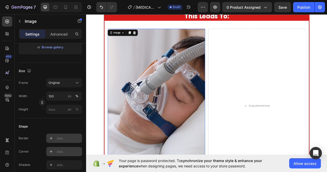
click at [60, 152] on div "Add..." at bounding box center [69, 152] width 24 height 5
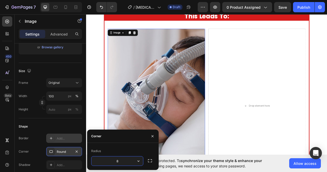
click at [123, 161] on input "8" at bounding box center [118, 161] width 52 height 9
type input "12"
click at [96, 123] on div "The Problem With [MEDICAL_DATA] Therapy Heading Your [MEDICAL_DATA] pulls in ai…" at bounding box center [239, 77] width 307 height 313
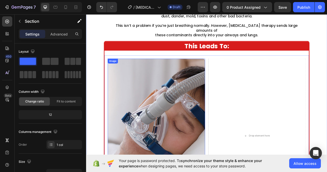
scroll to position [291, 0]
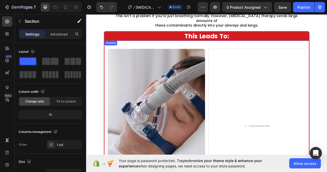
click at [257, 37] on strong "This Leads To:" at bounding box center [240, 42] width 57 height 11
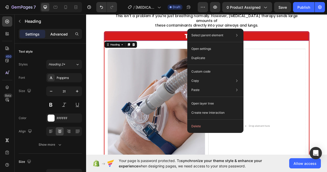
click at [57, 33] on p "Advanced" at bounding box center [58, 33] width 17 height 5
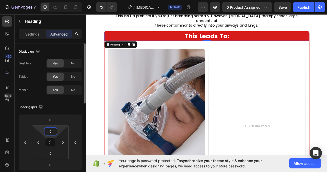
click at [49, 132] on input "0" at bounding box center [51, 132] width 10 height 8
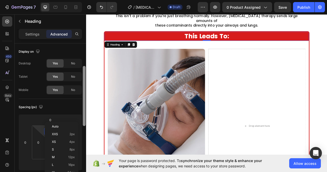
scroll to position [37, 0]
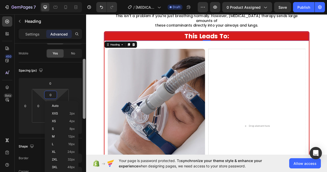
drag, startPoint x: 84, startPoint y: 92, endPoint x: 86, endPoint y: 109, distance: 16.8
click at [85, 107] on div at bounding box center [84, 89] width 3 height 60
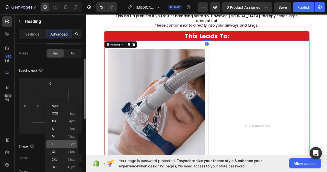
click at [67, 145] on p "L 16px" at bounding box center [63, 144] width 23 height 4
type input "16"
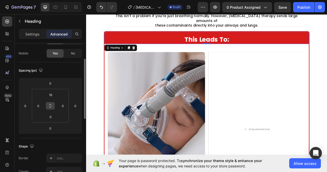
click at [50, 106] on icon at bounding box center [50, 106] width 4 height 4
click at [53, 94] on input "16" at bounding box center [51, 95] width 10 height 8
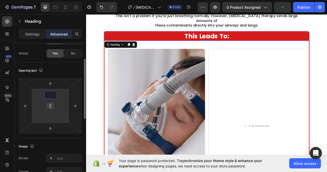
click at [53, 95] on input at bounding box center [51, 95] width 10 height 8
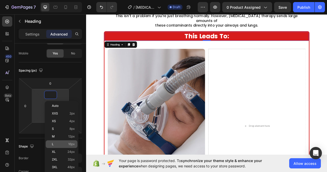
click at [66, 143] on p "L 16px" at bounding box center [63, 144] width 23 height 4
type input "16"
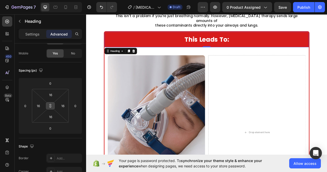
click at [51, 107] on icon at bounding box center [50, 106] width 4 height 4
click at [127, 59] on div "Heading" at bounding box center [123, 61] width 14 height 5
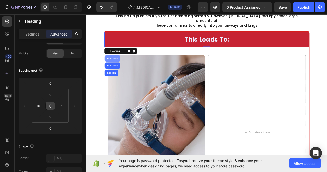
click at [118, 69] on div "Row 1 col" at bounding box center [120, 70] width 16 height 3
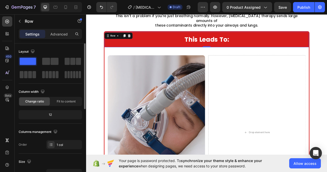
scroll to position [51, 0]
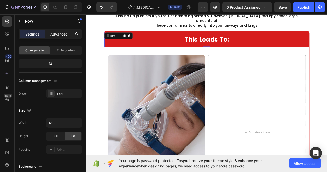
click at [60, 32] on p "Advanced" at bounding box center [58, 33] width 17 height 5
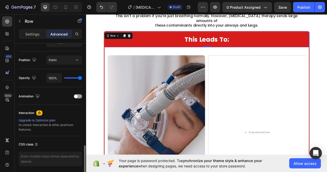
scroll to position [198, 0]
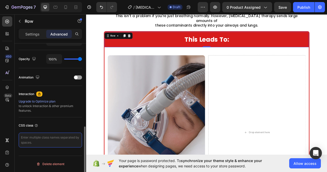
click at [41, 141] on textarea at bounding box center [50, 140] width 63 height 15
type textarea "r"
type textarea "Ridaro"
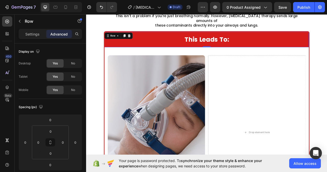
scroll to position [198, 0]
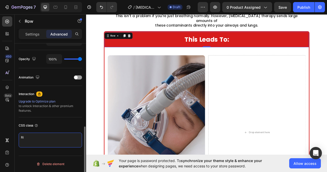
type textarea "R"
click at [27, 139] on textarea "ria" at bounding box center [50, 140] width 63 height 15
drag, startPoint x: 20, startPoint y: 138, endPoint x: 37, endPoint y: 138, distance: 16.6
click at [37, 138] on textarea "raidaros" at bounding box center [50, 140] width 63 height 15
type textarea "raidaros"
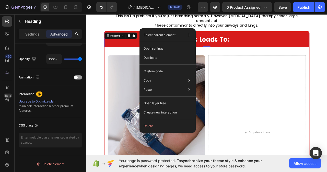
scroll to position [0, 0]
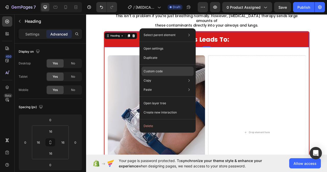
click at [160, 68] on div "Custom code" at bounding box center [168, 71] width 52 height 9
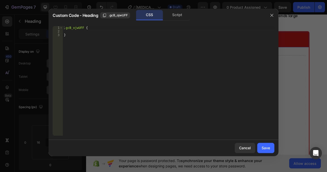
type textarea "}"
click at [71, 37] on div ".gcB_ojwUFF { }" at bounding box center [169, 84] width 212 height 117
paste textarea "raidaros"
type textarea "."
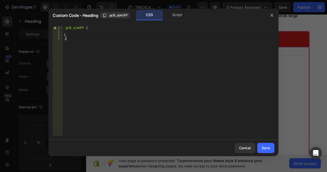
scroll to position [0, 0]
type textarea "}"
type textarea "]"
click at [88, 28] on div ".gcB_ojwUFF { }" at bounding box center [169, 84] width 212 height 117
type textarea ".gcB_ojwUFF {"
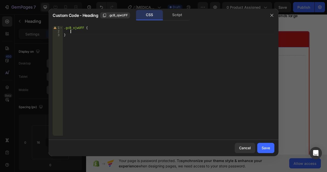
click at [69, 37] on div ".gcB_ojwUFF { }" at bounding box center [169, 84] width 212 height 117
type textarea "}"
paste textarea "raidaros"
type textarea ".raidaros{}"
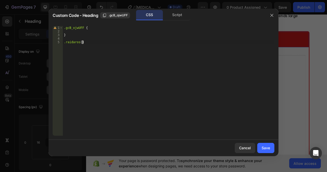
scroll to position [0, 1]
click at [80, 42] on div ".gcB_ojwUFF { } .raidaros { }" at bounding box center [169, 84] width 212 height 117
click at [83, 42] on div ".gcB_ojwUFF { } .raidaros { }" at bounding box center [169, 84] width 212 height 117
click at [63, 49] on div ".gcB_ojwUFF { } .raidaros { }" at bounding box center [169, 84] width 212 height 117
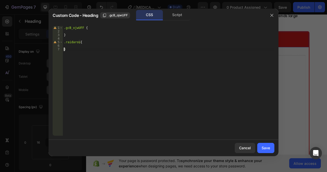
scroll to position [0, 0]
type textarea ".raidaros{}"
click at [65, 49] on div ".gcB_ojwUFF { } .raidaros { }" at bounding box center [169, 84] width 212 height 117
click at [64, 47] on div ".gcB_ojwUFF { } .raidaros { }" at bounding box center [169, 84] width 212 height 117
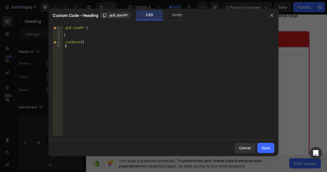
paste textarea "raidaros"
type textarea ".raidaros{}"
click at [80, 46] on div ".gcB_ojwUFF { } .raidaros { } .raidaros { }" at bounding box center [169, 84] width 212 height 117
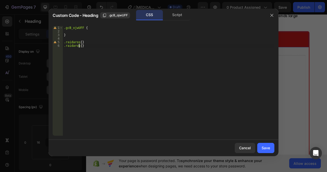
click at [80, 46] on div ".gcB_ojwUFF { } .raidaros { } .raidaros { }" at bounding box center [169, 84] width 212 height 117
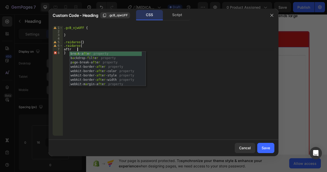
scroll to position [0, 1]
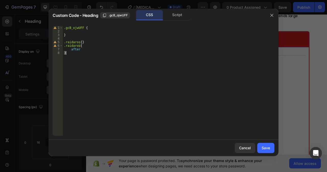
click at [68, 52] on div ".gcB_ojwUFF { } .raidaros { } .raidaros { after }" at bounding box center [169, 84] width 212 height 117
type textarea "}"
type textarea "a"
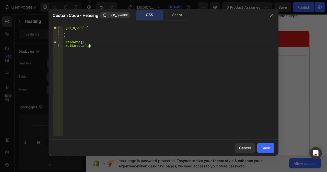
click at [80, 46] on div ".gcB_ojwUFF { } .raidaros { } .raidaros.after" at bounding box center [169, 84] width 212 height 117
click at [81, 46] on div ".gcB_ojwUFF { } .raidaros { } .raidaros.after" at bounding box center [169, 84] width 212 height 117
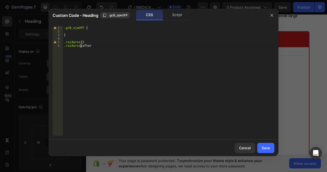
scroll to position [0, 2]
click at [92, 46] on div ".gcB_ojwUFF { } .raidaros { } .raidaros : :after" at bounding box center [169, 84] width 212 height 117
type textarea ".raidaros::after{"
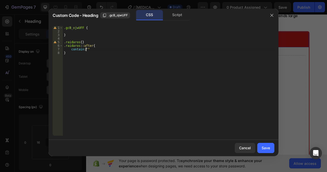
click at [88, 49] on div ".gcB_ojwUFF { } .raidaros { } .raidaros : :after { contain : " " }" at bounding box center [169, 84] width 212 height 117
type textarea "contain:"";"
click at [269, 149] on div "Save" at bounding box center [266, 147] width 8 height 5
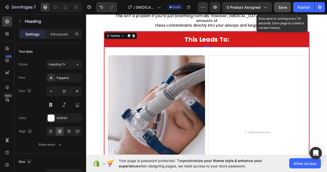
click at [282, 7] on span "Save" at bounding box center [283, 7] width 8 height 4
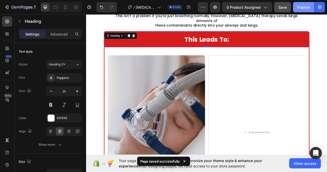
click at [305, 7] on div "Publish" at bounding box center [304, 7] width 13 height 5
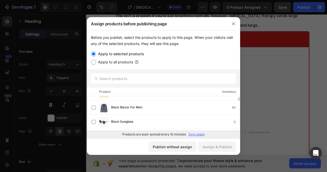
scroll to position [0, 0]
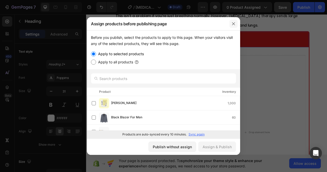
click at [233, 24] on icon "button" at bounding box center [234, 24] width 4 height 4
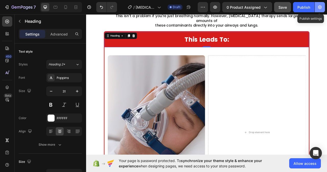
click at [316, 6] on button "button" at bounding box center [320, 7] width 10 height 10
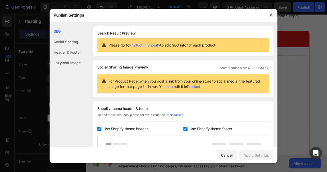
drag, startPoint x: 98, startPoint y: 130, endPoint x: 104, endPoint y: 130, distance: 5.6
click at [98, 129] on input "checkbox" at bounding box center [99, 129] width 4 height 4
checkbox input "false"
click at [184, 129] on input "checkbox" at bounding box center [186, 129] width 4 height 4
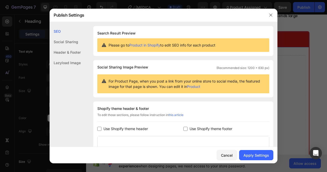
checkbox input "false"
click at [272, 16] on icon "button" at bounding box center [271, 15] width 4 height 4
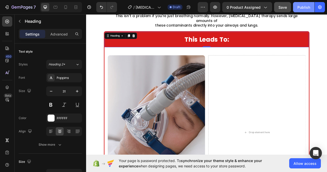
click at [301, 9] on div "Publish" at bounding box center [304, 7] width 13 height 5
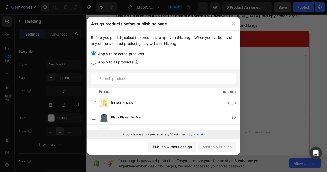
click at [93, 64] on input "Apply to all products" at bounding box center [93, 62] width 5 height 5
radio input "true"
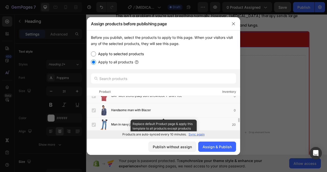
scroll to position [128, 0]
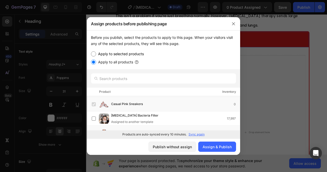
click at [92, 54] on input "Apply to selected products" at bounding box center [93, 53] width 5 height 5
radio input "true"
click at [235, 23] on icon "button" at bounding box center [234, 24] width 4 height 4
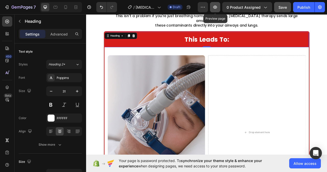
click at [218, 6] on icon "button" at bounding box center [215, 7] width 5 height 5
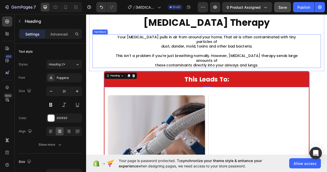
scroll to position [240, 0]
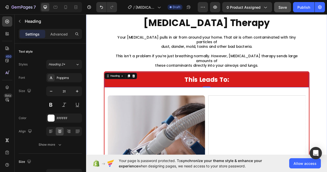
click at [327, 85] on div "The Problem With CPAP Therapy Heading Your CPAP pulls in air from around your h…" at bounding box center [239, 158] width 307 height 321
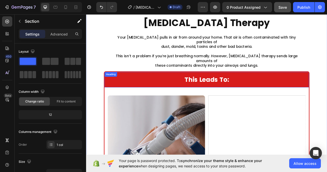
click at [327, 88] on div "⁠⁠⁠⁠⁠⁠⁠ This Leads To: Heading" at bounding box center [239, 97] width 260 height 19
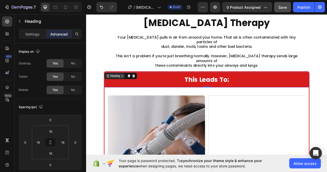
click at [130, 91] on icon at bounding box center [132, 93] width 4 height 4
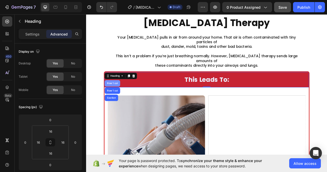
click at [120, 101] on div "Row 1 col" at bounding box center [120, 102] width 16 height 3
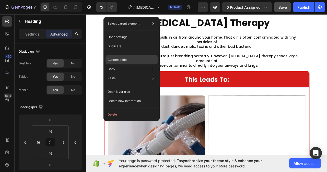
click at [135, 61] on div "Custom code" at bounding box center [132, 59] width 52 height 9
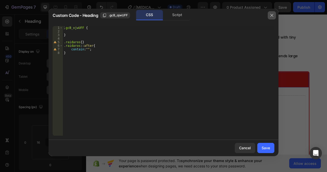
click at [272, 15] on icon "button" at bounding box center [272, 15] width 3 height 3
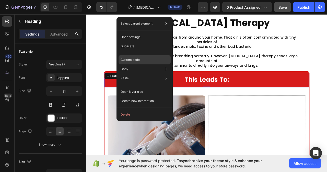
click at [146, 59] on div "Custom code" at bounding box center [145, 59] width 52 height 9
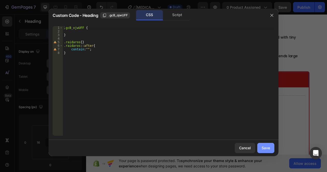
click at [265, 147] on div "Save" at bounding box center [266, 147] width 8 height 5
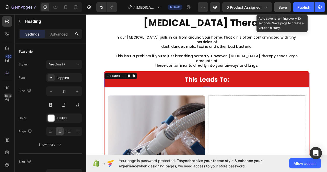
click at [282, 8] on span "Save" at bounding box center [283, 7] width 8 height 4
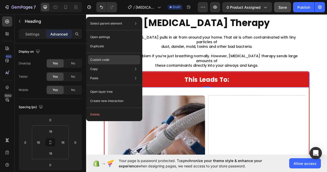
click at [105, 59] on p "Custom code" at bounding box center [99, 60] width 19 height 5
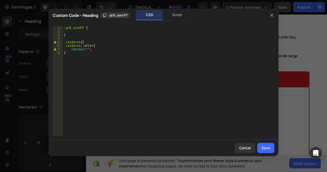
type textarea "}"
click at [68, 35] on div ".gcB_ojwUFF { } .raidaros { } .raidaros : :after { contain : " " ; }" at bounding box center [169, 84] width 212 height 117
type textarea "."
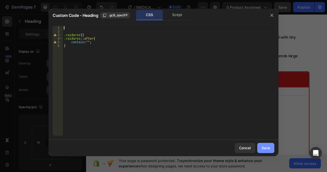
click at [264, 148] on div "Save" at bounding box center [266, 147] width 8 height 5
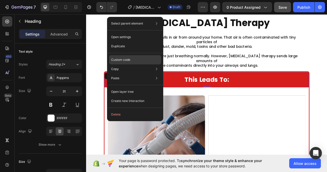
click at [140, 60] on div "Custom code" at bounding box center [135, 59] width 52 height 9
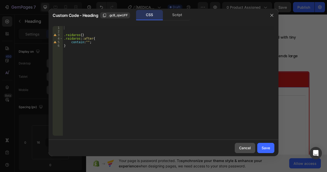
click at [243, 146] on div "Cancel" at bounding box center [245, 147] width 12 height 5
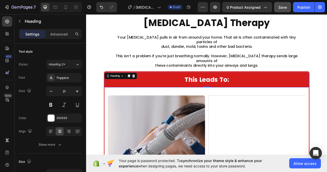
click at [192, 92] on h2 "⁠⁠⁠⁠⁠⁠⁠ This Leads To:" at bounding box center [240, 97] width 252 height 11
drag, startPoint x: 172, startPoint y: 92, endPoint x: 112, endPoint y: 86, distance: 60.6
click at [114, 93] on p "This Leads To:" at bounding box center [239, 98] width 251 height 10
drag, startPoint x: 112, startPoint y: 86, endPoint x: 91, endPoint y: 129, distance: 48.5
click at [91, 129] on div "The Problem With CPAP Therapy Heading Your CPAP pulls in air from around your h…" at bounding box center [239, 158] width 307 height 321
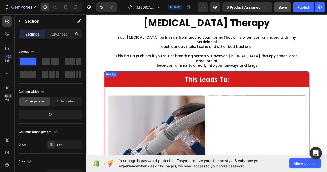
click at [164, 93] on p "⁠⁠⁠⁠⁠⁠⁠ This Leads To:" at bounding box center [239, 98] width 251 height 10
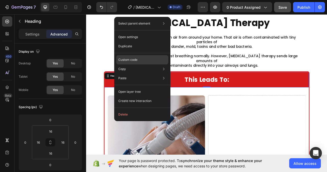
click at [139, 59] on div "Custom code" at bounding box center [142, 59] width 52 height 9
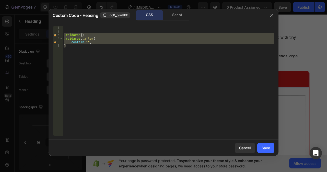
drag, startPoint x: 63, startPoint y: 35, endPoint x: 87, endPoint y: 50, distance: 28.4
click at [87, 50] on div ".raidaros { } .raidaros : :after { contain : " " ; }" at bounding box center [169, 84] width 212 height 117
type textarea "contain:""; }"
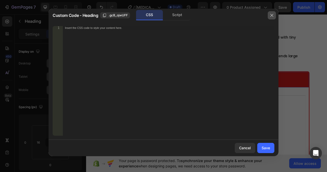
click at [272, 13] on icon "button" at bounding box center [272, 15] width 4 height 4
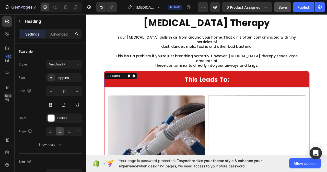
click at [187, 92] on h2 "This Leads To:" at bounding box center [240, 97] width 252 height 11
drag, startPoint x: 187, startPoint y: 88, endPoint x: 131, endPoint y: 82, distance: 56.6
click at [131, 93] on p "This Leads To:" at bounding box center [239, 98] width 251 height 10
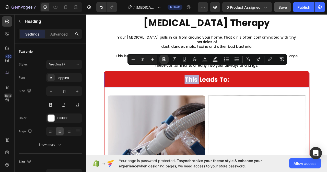
click at [124, 93] on p "This Leads To:" at bounding box center [239, 98] width 251 height 10
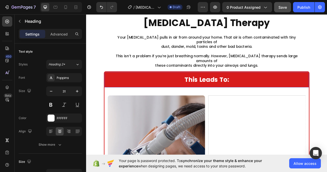
drag, startPoint x: 124, startPoint y: 85, endPoint x: 113, endPoint y: 86, distance: 11.3
click at [114, 93] on p "This Leads To:" at bounding box center [239, 98] width 251 height 10
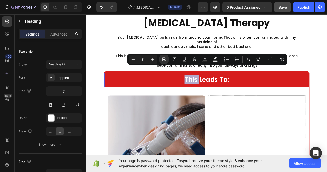
click at [114, 93] on p "This Leads To:" at bounding box center [239, 98] width 251 height 10
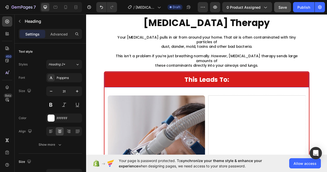
click at [124, 95] on div "This Leads To: Heading 0" at bounding box center [239, 97] width 260 height 19
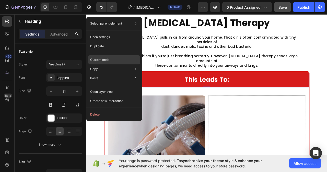
click at [110, 59] on div "Custom code" at bounding box center [114, 59] width 52 height 9
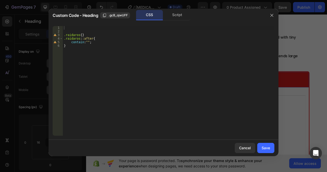
click at [67, 28] on div ".raidaros { } .raidaros : :after { contain : " " ; }" at bounding box center [169, 84] width 212 height 117
click at [270, 16] on icon "button" at bounding box center [272, 15] width 4 height 4
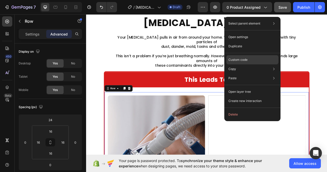
click at [242, 61] on p "Custom code" at bounding box center [238, 60] width 19 height 5
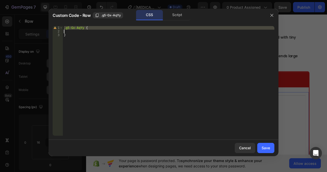
drag, startPoint x: 63, startPoint y: 28, endPoint x: 66, endPoint y: 30, distance: 3.7
click at [66, 30] on div ".g5-Gx-AqYy { }" at bounding box center [169, 84] width 212 height 117
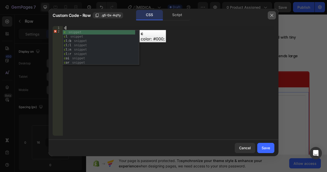
type textarea "c"
click at [271, 15] on icon "button" at bounding box center [272, 15] width 4 height 4
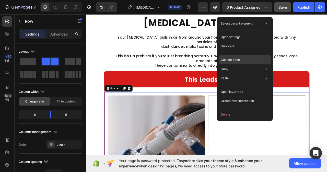
click at [226, 59] on p "Custom code" at bounding box center [230, 60] width 19 height 5
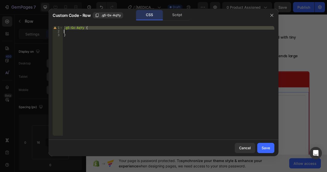
drag, startPoint x: 64, startPoint y: 27, endPoint x: 81, endPoint y: 30, distance: 17.4
click at [81, 30] on div ".g5-Gx-AqYy { }" at bounding box center [169, 84] width 212 height 117
type textarea ".g5-Gx-AqYy {"
click at [273, 15] on icon "button" at bounding box center [272, 15] width 3 height 3
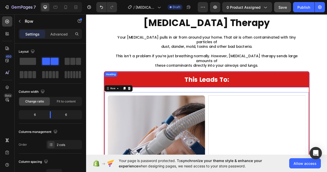
click at [206, 93] on p "⁠⁠⁠⁠⁠⁠⁠ This Leads To:" at bounding box center [239, 98] width 251 height 10
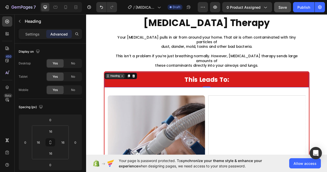
click at [130, 91] on icon at bounding box center [132, 93] width 4 height 4
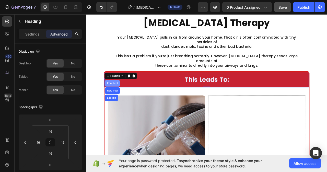
click at [116, 101] on div "Row 1 col" at bounding box center [120, 102] width 16 height 3
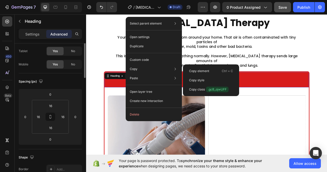
scroll to position [0, 0]
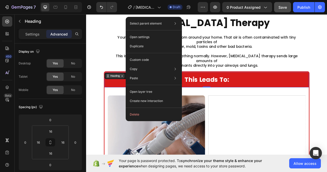
click at [127, 91] on div "Heading" at bounding box center [123, 93] width 14 height 5
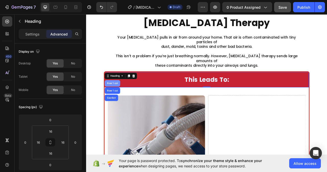
click at [118, 101] on div "Row 1 col" at bounding box center [120, 102] width 16 height 3
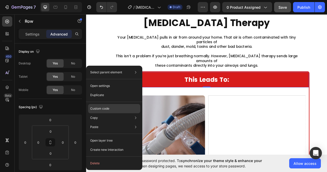
click at [103, 109] on p "Custom code" at bounding box center [99, 108] width 19 height 5
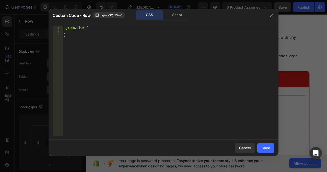
type textarea "}"
click at [69, 37] on div ".gmpGQzZiw6 { }" at bounding box center [169, 84] width 212 height 117
click at [272, 13] on button "button" at bounding box center [272, 15] width 8 height 8
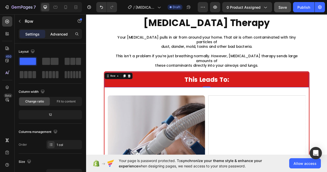
click at [62, 34] on p "Advanced" at bounding box center [58, 33] width 17 height 5
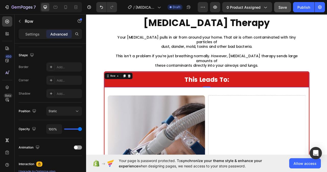
scroll to position [198, 0]
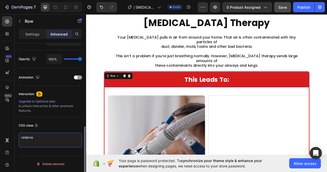
click at [24, 137] on textarea "raidaros" at bounding box center [50, 140] width 63 height 15
click at [24, 137] on textarea "reidaros" at bounding box center [50, 140] width 63 height 15
click at [33, 138] on textarea "raidaros" at bounding box center [50, 140] width 63 height 15
drag, startPoint x: 20, startPoint y: 136, endPoint x: 34, endPoint y: 139, distance: 14.0
click at [34, 139] on textarea "raidarow" at bounding box center [50, 140] width 63 height 15
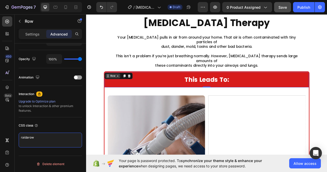
type textarea "raidarow"
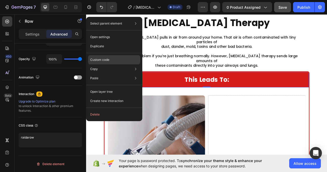
click at [109, 61] on p "Custom code" at bounding box center [99, 60] width 19 height 5
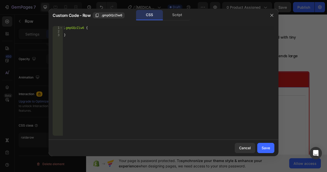
type textarea "}"
click at [70, 36] on div ".gmpGQzZiw6 { }" at bounding box center [169, 84] width 212 height 117
paste textarea "raidarow"
click at [80, 42] on div ".gmpGQzZiw6 { } .raidarow :after" at bounding box center [169, 84] width 212 height 117
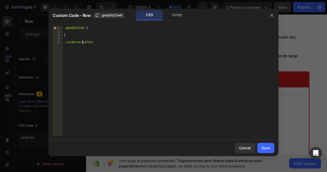
click at [94, 41] on div ".gmpGQzZiw6 { } .raidarow : :after" at bounding box center [169, 84] width 212 height 117
type textarea ".raidarow::after{"
type textarea "contain:"";"
click at [269, 148] on div "Save" at bounding box center [266, 147] width 8 height 5
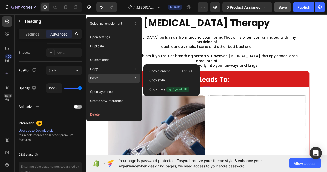
scroll to position [0, 0]
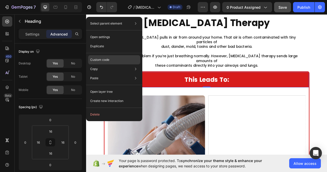
click at [101, 60] on p "Custom code" at bounding box center [99, 60] width 19 height 5
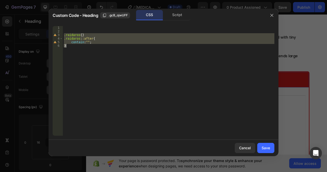
drag, startPoint x: 63, startPoint y: 34, endPoint x: 93, endPoint y: 52, distance: 34.5
click at [93, 52] on div ".raidaros { } .raidaros : :after { contain : " " ; }" at bounding box center [169, 84] width 212 height 117
type textarea "contain:""; }"
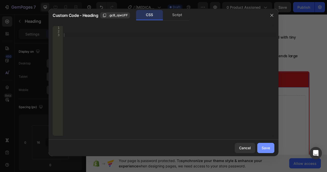
click at [272, 150] on button "Save" at bounding box center [266, 148] width 17 height 10
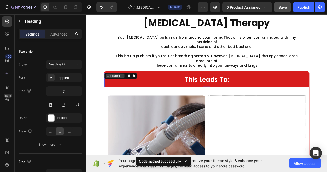
click at [116, 91] on div "Heading" at bounding box center [123, 93] width 14 height 5
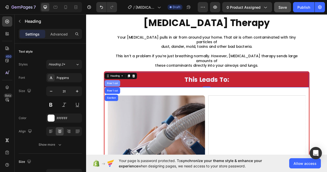
click at [116, 101] on div "Row 1 col" at bounding box center [120, 102] width 16 height 3
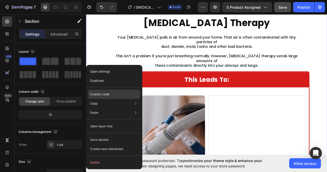
click at [106, 97] on div "Custom code" at bounding box center [114, 94] width 52 height 9
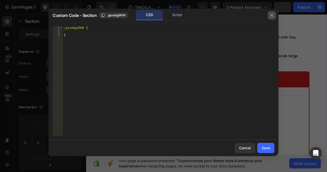
drag, startPoint x: 271, startPoint y: 16, endPoint x: 235, endPoint y: 4, distance: 38.6
click at [271, 16] on icon "button" at bounding box center [272, 15] width 3 height 3
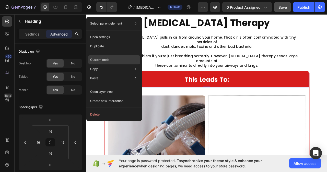
click at [105, 62] on div "Custom code" at bounding box center [114, 59] width 52 height 9
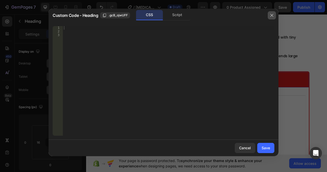
click at [273, 15] on icon "button" at bounding box center [272, 15] width 4 height 4
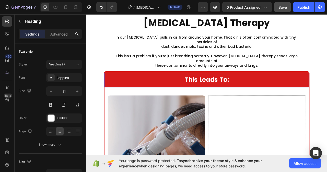
drag, startPoint x: 146, startPoint y: 90, endPoint x: 118, endPoint y: 87, distance: 28.6
click at [118, 93] on p "This Leads To:" at bounding box center [239, 98] width 251 height 10
click at [111, 89] on div "Row" at bounding box center [114, 91] width 8 height 5
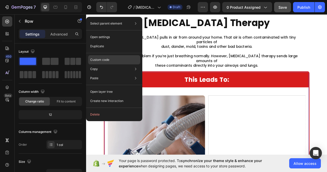
click at [107, 60] on p "Custom code" at bounding box center [99, 60] width 19 height 5
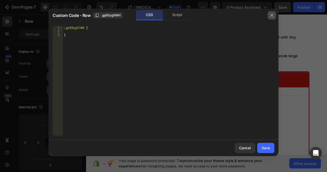
click at [274, 16] on icon "button" at bounding box center [272, 15] width 4 height 4
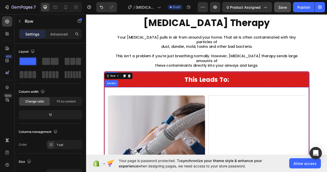
click at [143, 92] on h2 "⁠⁠⁠⁠⁠⁠⁠ This Leads To:" at bounding box center [240, 97] width 252 height 11
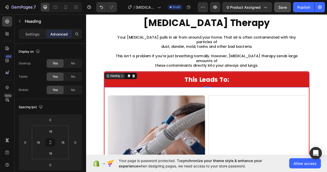
click at [122, 91] on div "Heading" at bounding box center [123, 93] width 14 height 5
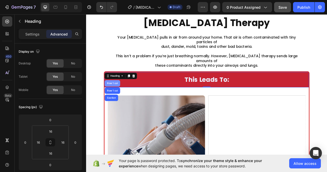
click at [118, 101] on div "Row 1 col" at bounding box center [120, 102] width 16 height 3
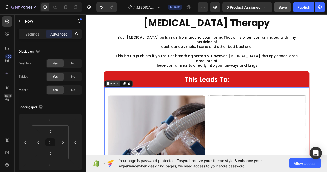
click at [121, 101] on div "Row" at bounding box center [120, 103] width 8 height 5
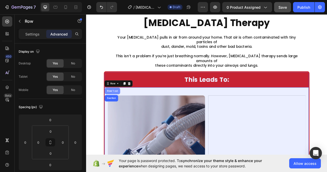
click at [121, 111] on div "Row 1 col" at bounding box center [120, 112] width 16 height 3
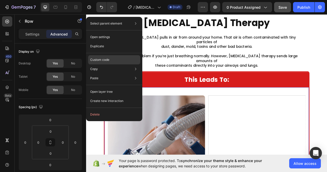
click at [106, 60] on p "Custom code" at bounding box center [99, 60] width 19 height 5
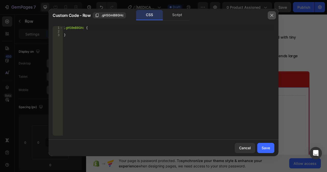
click at [270, 16] on icon "button" at bounding box center [272, 15] width 4 height 4
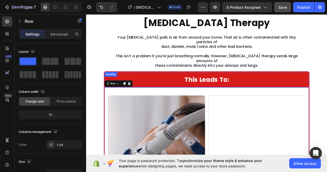
click at [118, 88] on div "⁠⁠⁠⁠⁠⁠⁠ This Leads To: Heading" at bounding box center [239, 97] width 260 height 19
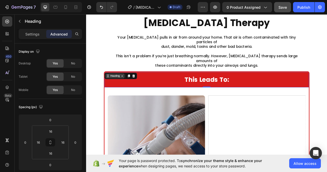
click at [121, 91] on div "Heading" at bounding box center [123, 93] width 14 height 5
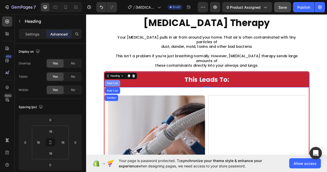
click at [120, 101] on div "Row 1 col" at bounding box center [120, 102] width 16 height 3
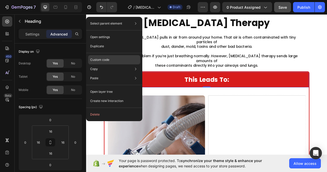
click at [111, 59] on div "Custom code" at bounding box center [114, 59] width 52 height 9
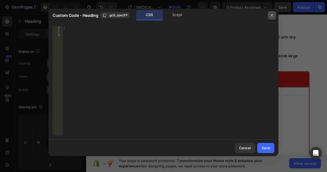
click at [269, 13] on button "button" at bounding box center [272, 15] width 8 height 8
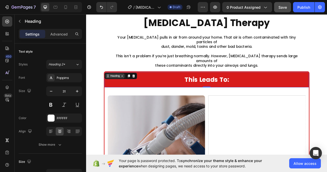
click at [119, 91] on div "Heading" at bounding box center [123, 93] width 14 height 5
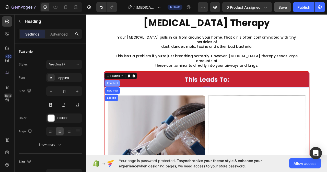
click at [119, 101] on div "Row 1 col" at bounding box center [120, 102] width 16 height 3
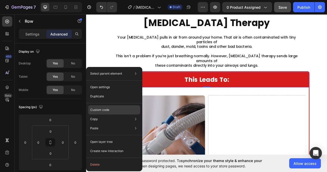
click at [105, 108] on p "Custom code" at bounding box center [99, 110] width 19 height 5
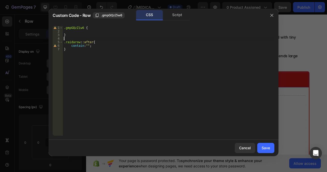
click at [68, 38] on div ".gmpGQzZiw6 { } .raidarow : :after { contain : " " ; }" at bounding box center [169, 84] width 212 height 117
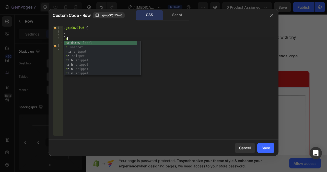
click at [75, 43] on div "r aidarow local r snippet r :a snippet r z snippet r z:b snippet r z:h snippet …" at bounding box center [100, 62] width 72 height 43
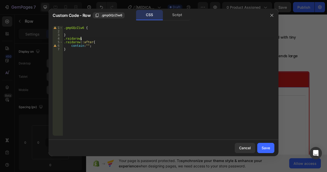
scroll to position [0, 1]
type textarea ".raidarow{}"
click at [267, 151] on button "Save" at bounding box center [266, 148] width 17 height 10
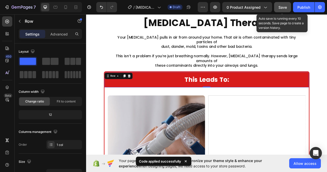
click at [284, 6] on span "Save" at bounding box center [283, 7] width 8 height 4
click at [280, 8] on span "Save" at bounding box center [283, 7] width 8 height 4
click at [284, 8] on span "Save" at bounding box center [283, 7] width 8 height 4
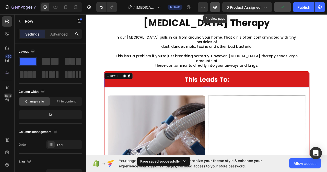
click at [214, 6] on icon "button" at bounding box center [215, 7] width 5 height 5
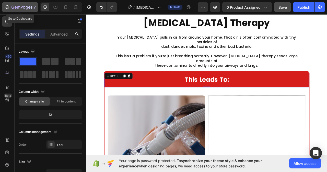
click at [5, 7] on icon "button" at bounding box center [6, 7] width 5 height 5
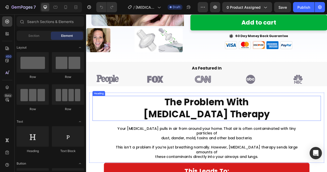
scroll to position [153, 0]
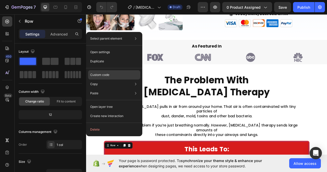
click at [105, 75] on p "Custom code" at bounding box center [99, 75] width 19 height 5
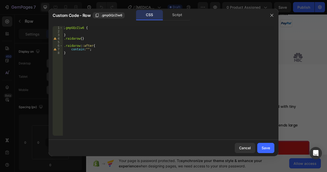
type textarea "}"
click at [68, 34] on div ".gmpGQzZiw6 { } .raidarow { } .raidarow : :after { contain : " " ; }" at bounding box center [169, 84] width 212 height 117
click at [65, 53] on div ".gmpGQzZiw6 { } .raidarow { } .raidarow : :after { contain : " " ; }" at bounding box center [169, 84] width 210 height 117
click at [65, 51] on div ".gmpGQzZiw6 { } .raidarow { } .raidarow : :after { contain : " " ; }" at bounding box center [169, 84] width 210 height 117
click at [90, 54] on div ".gmpGQzZiw6 { } .raidarow { } .raidarow : :after { contain : " " ; }" at bounding box center [169, 84] width 212 height 117
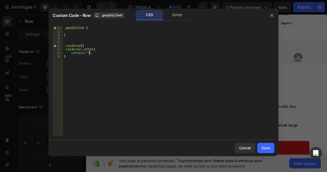
type textarea "contain:"";"
click at [262, 150] on div "Save" at bounding box center [266, 147] width 8 height 5
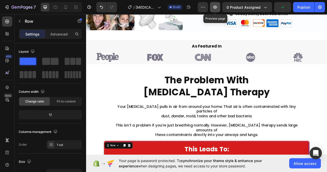
click at [216, 7] on icon "button" at bounding box center [215, 7] width 5 height 5
